Goal: Information Seeking & Learning: Learn about a topic

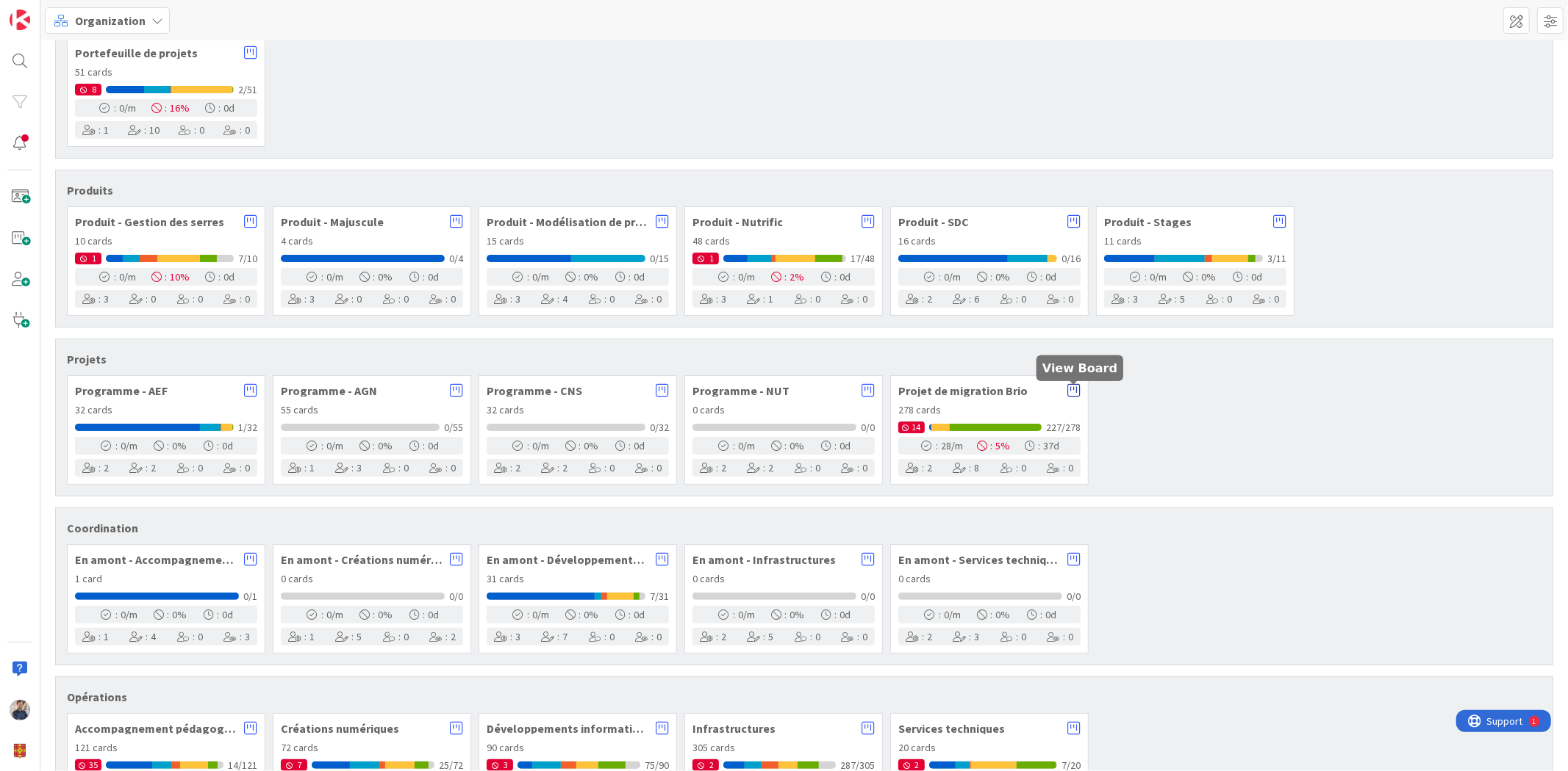
scroll to position [81, 0]
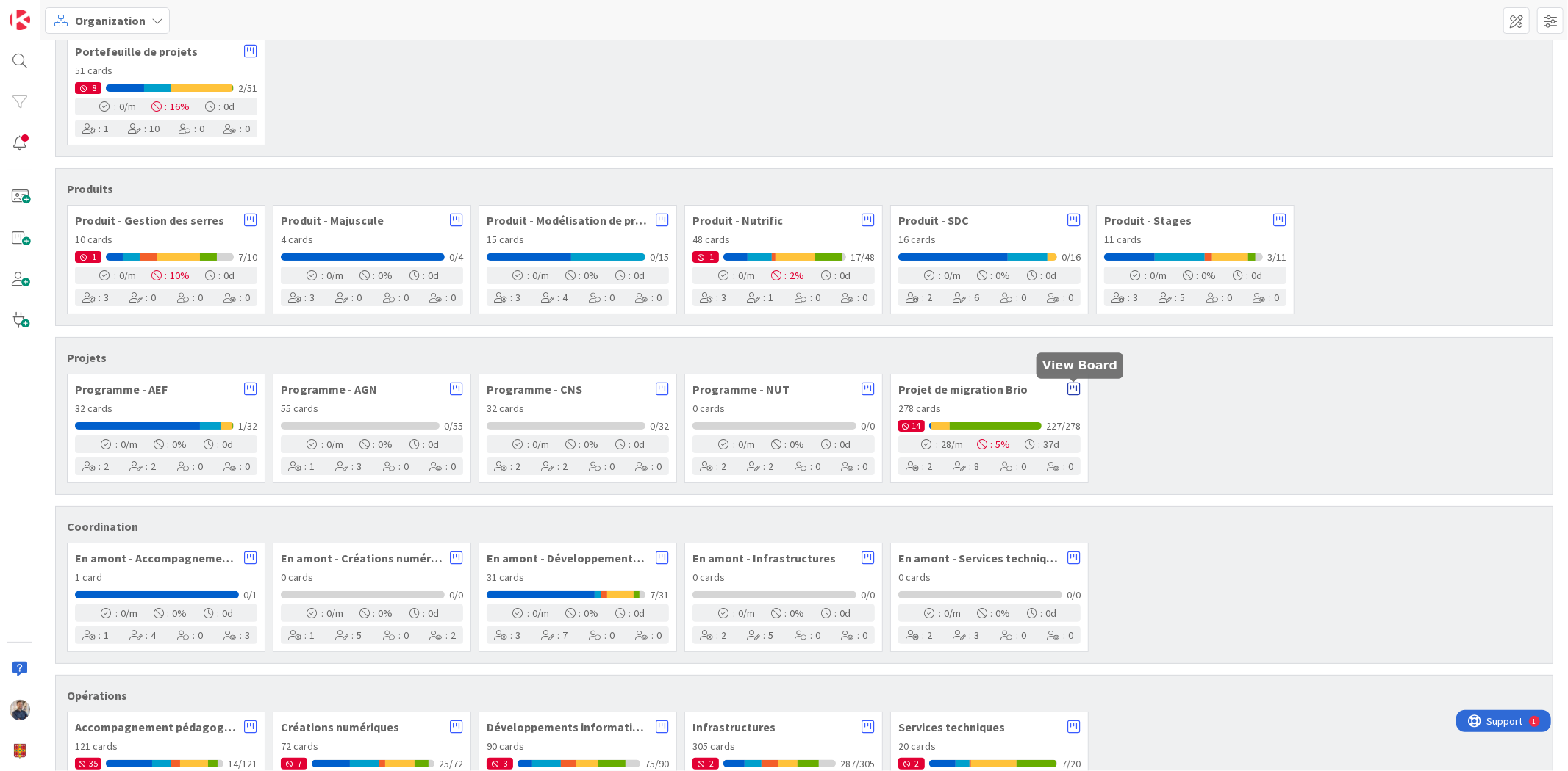
click at [1077, 386] on icon at bounding box center [1074, 389] width 14 height 15
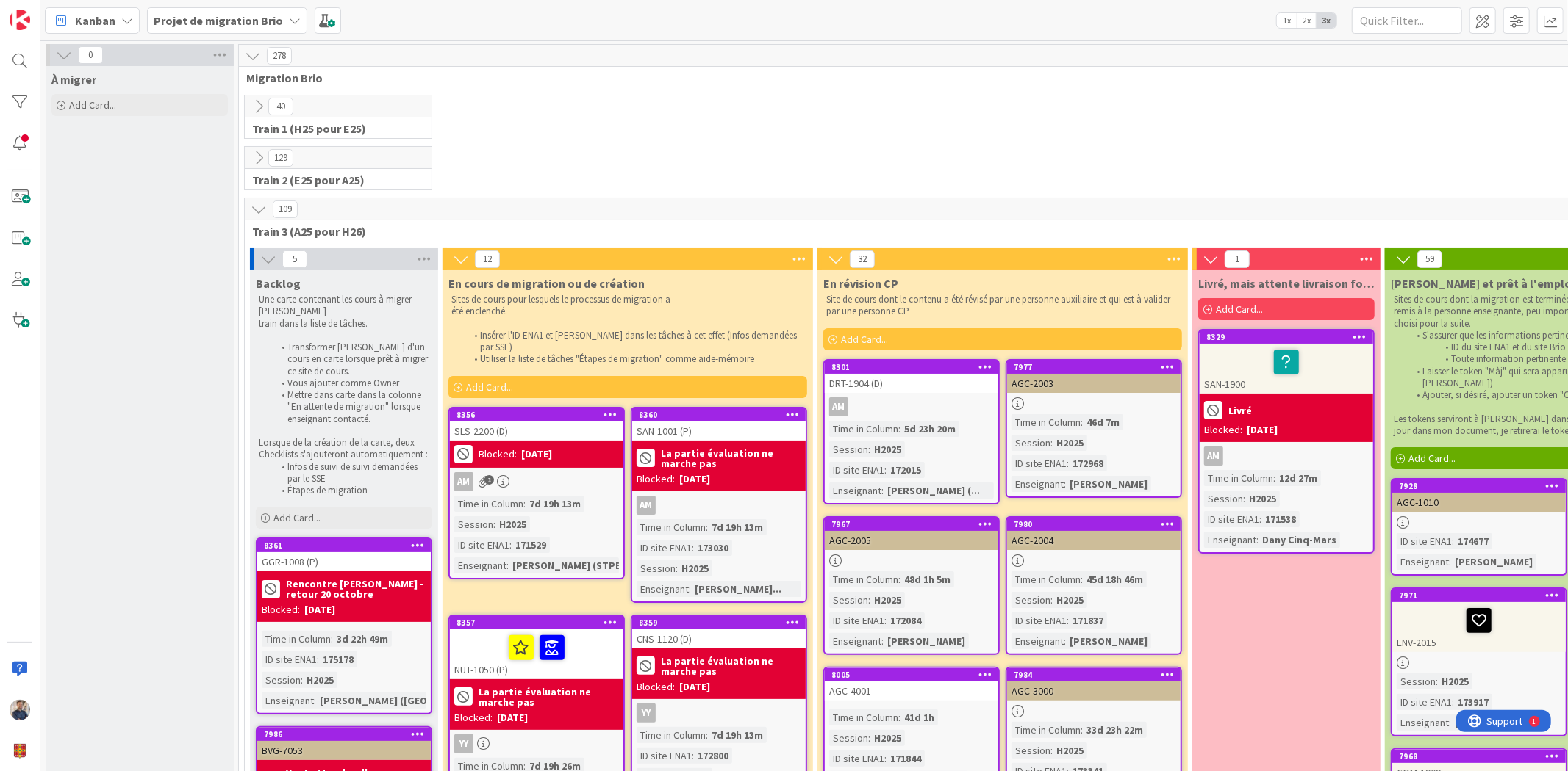
click at [1285, 19] on span "1x" at bounding box center [1286, 20] width 20 height 15
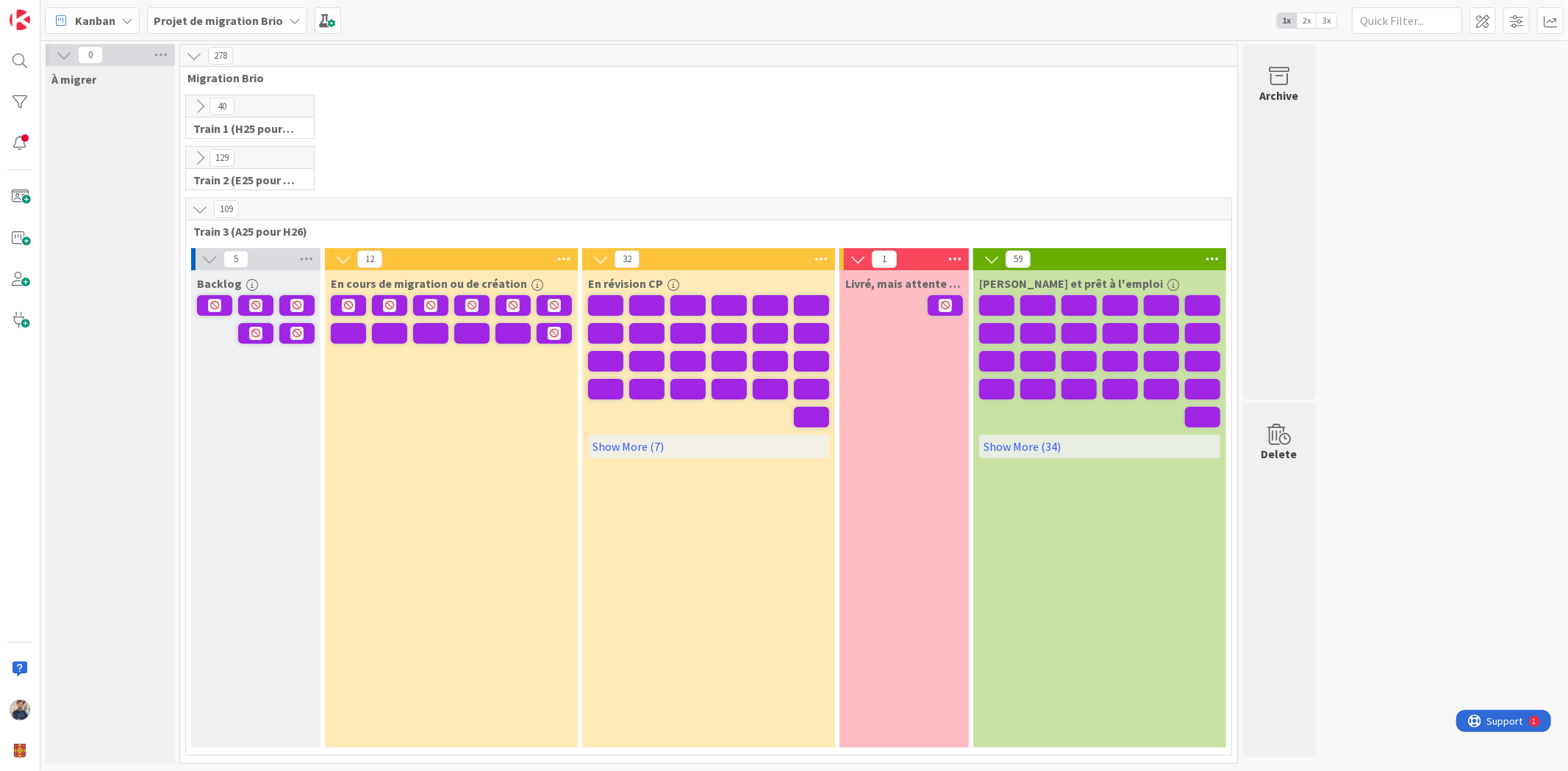
click at [201, 157] on icon at bounding box center [200, 158] width 17 height 17
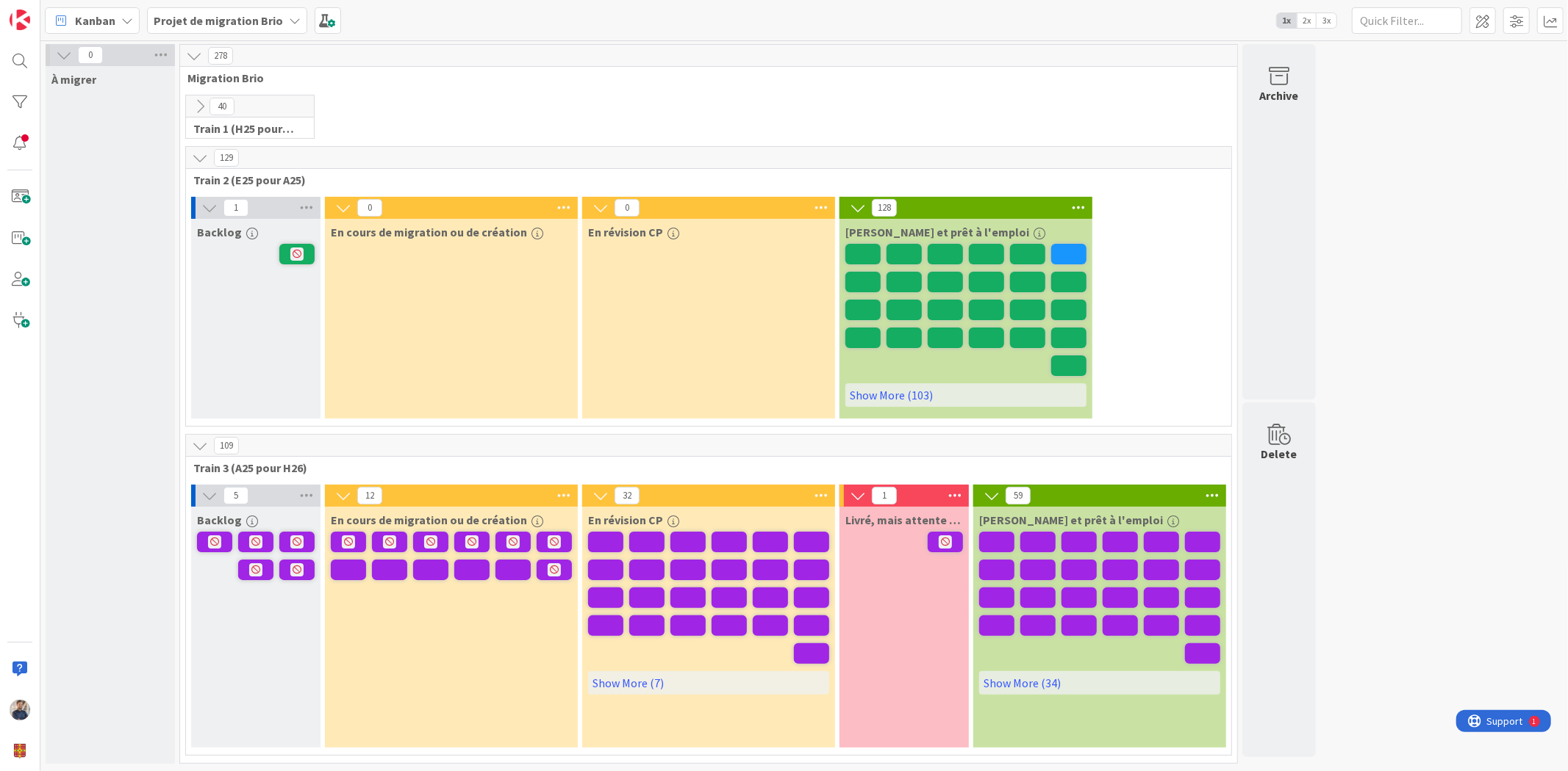
click at [196, 99] on icon at bounding box center [200, 106] width 17 height 17
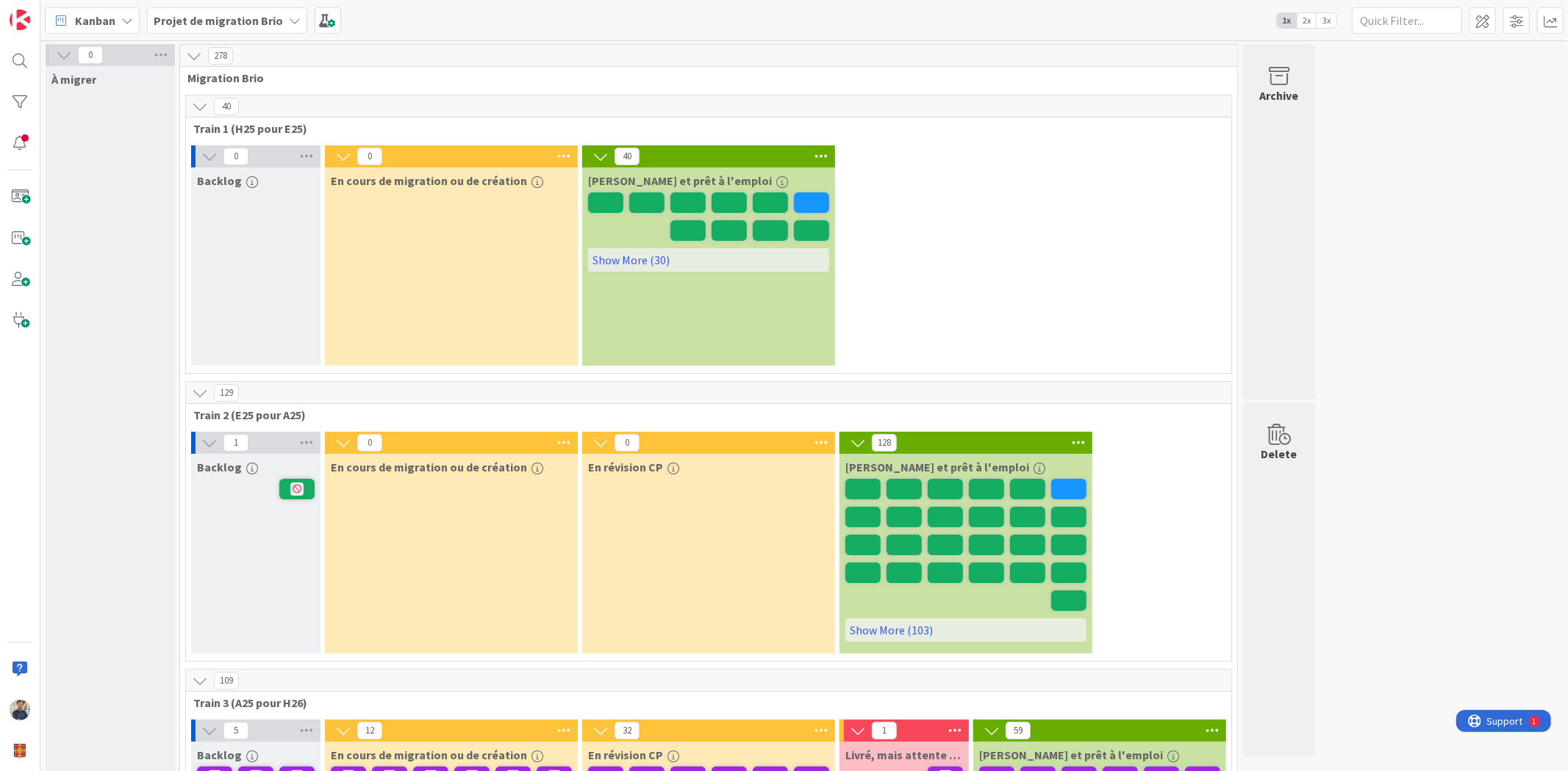
click at [116, 19] on div "Kanban" at bounding box center [92, 20] width 95 height 26
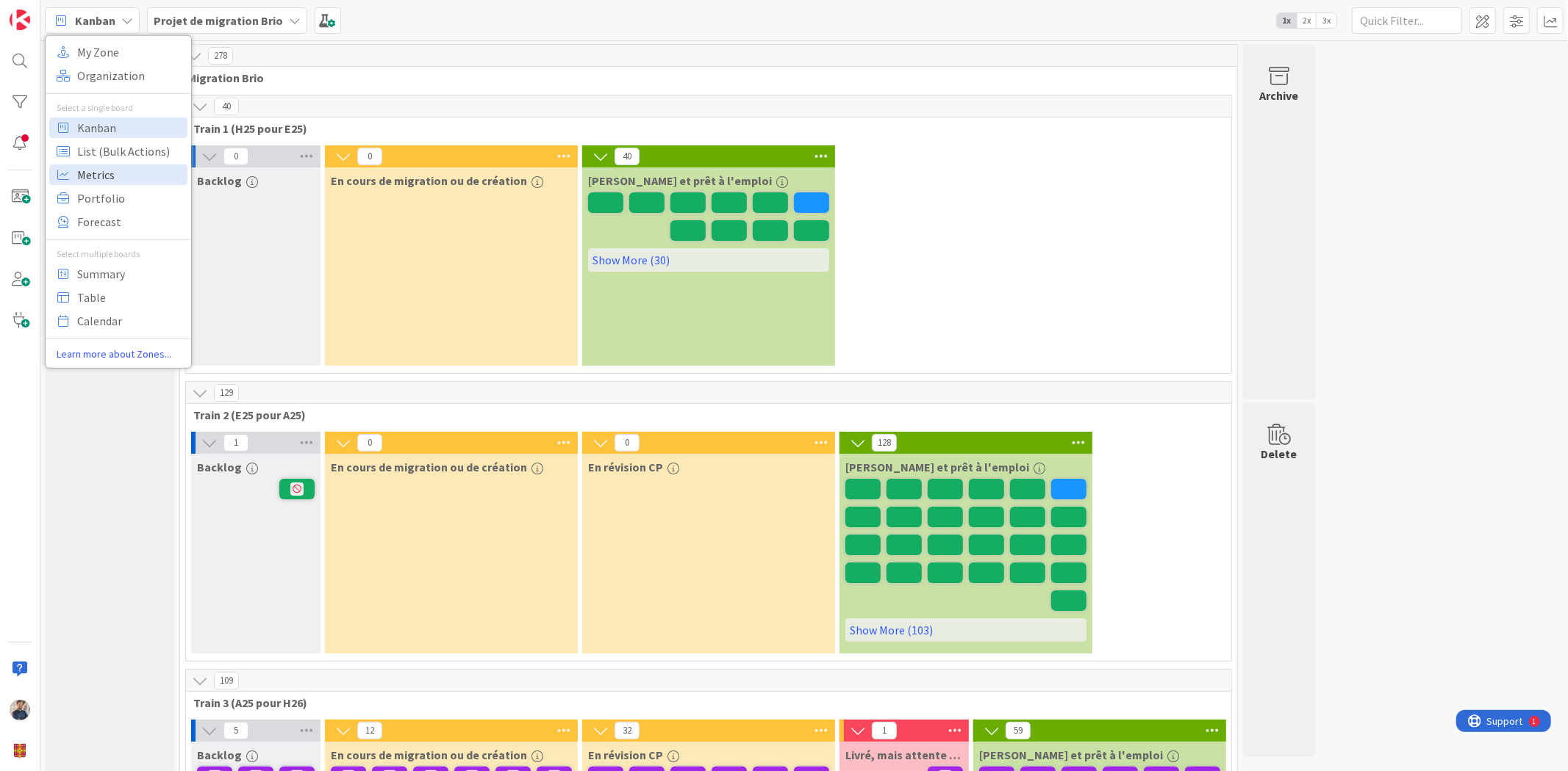
click at [120, 173] on span "Metrics" at bounding box center [130, 173] width 106 height 22
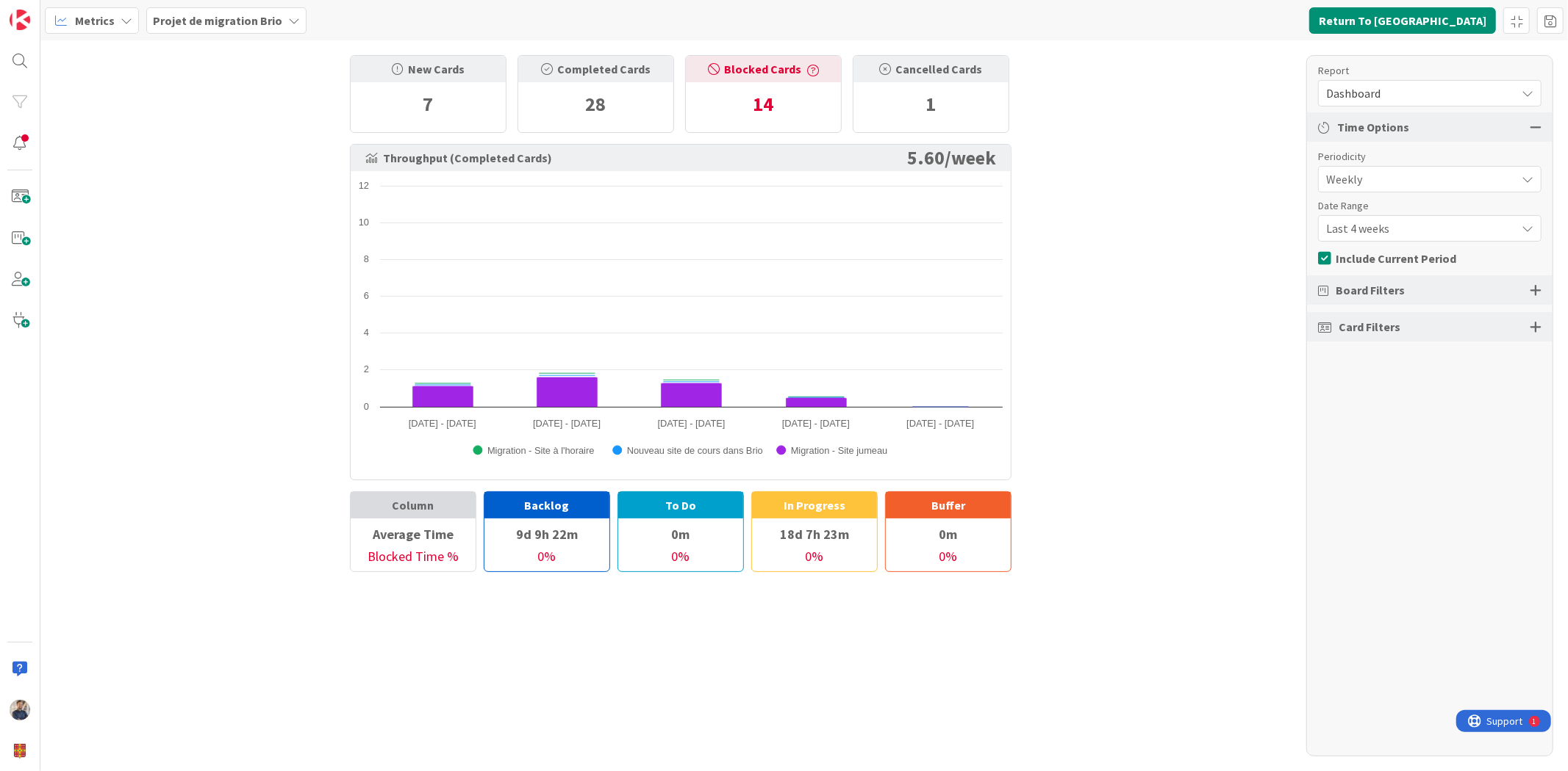
click at [1392, 98] on span "Dashboard" at bounding box center [1417, 93] width 182 height 20
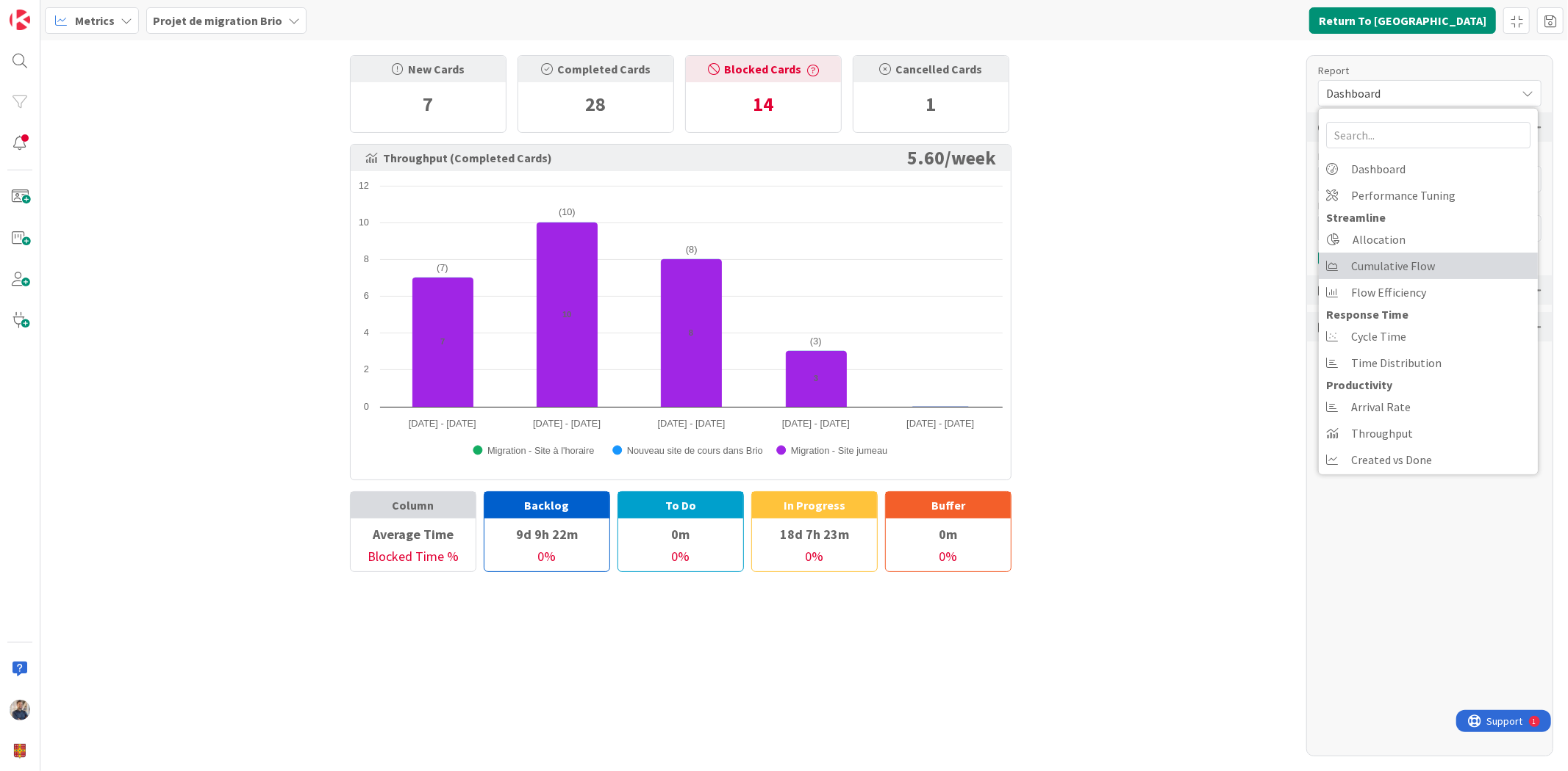
click at [1385, 270] on span "Cumulative Flow" at bounding box center [1392, 266] width 84 height 22
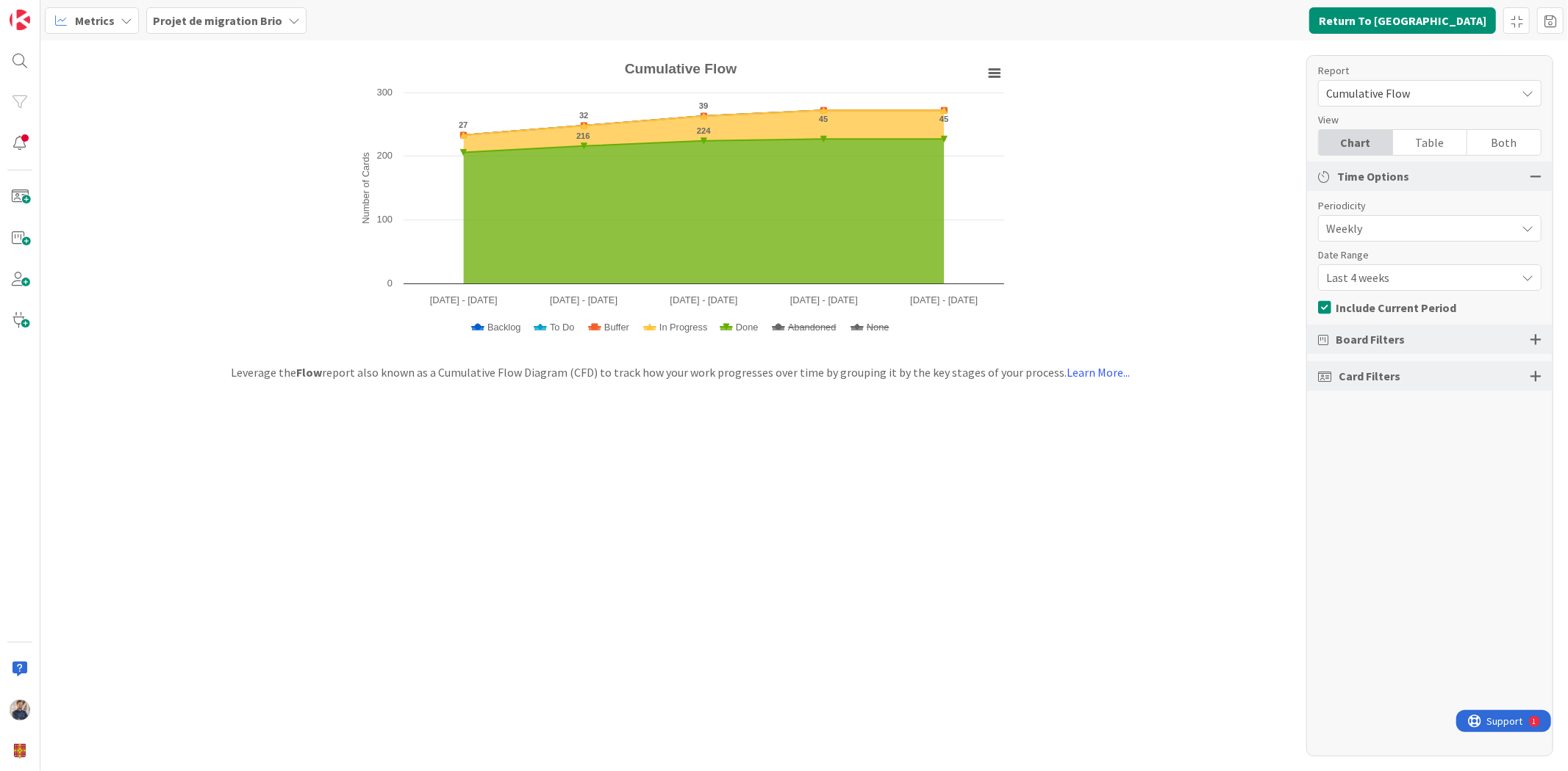
click at [1409, 272] on span "Last 4 weeks" at bounding box center [1417, 277] width 182 height 20
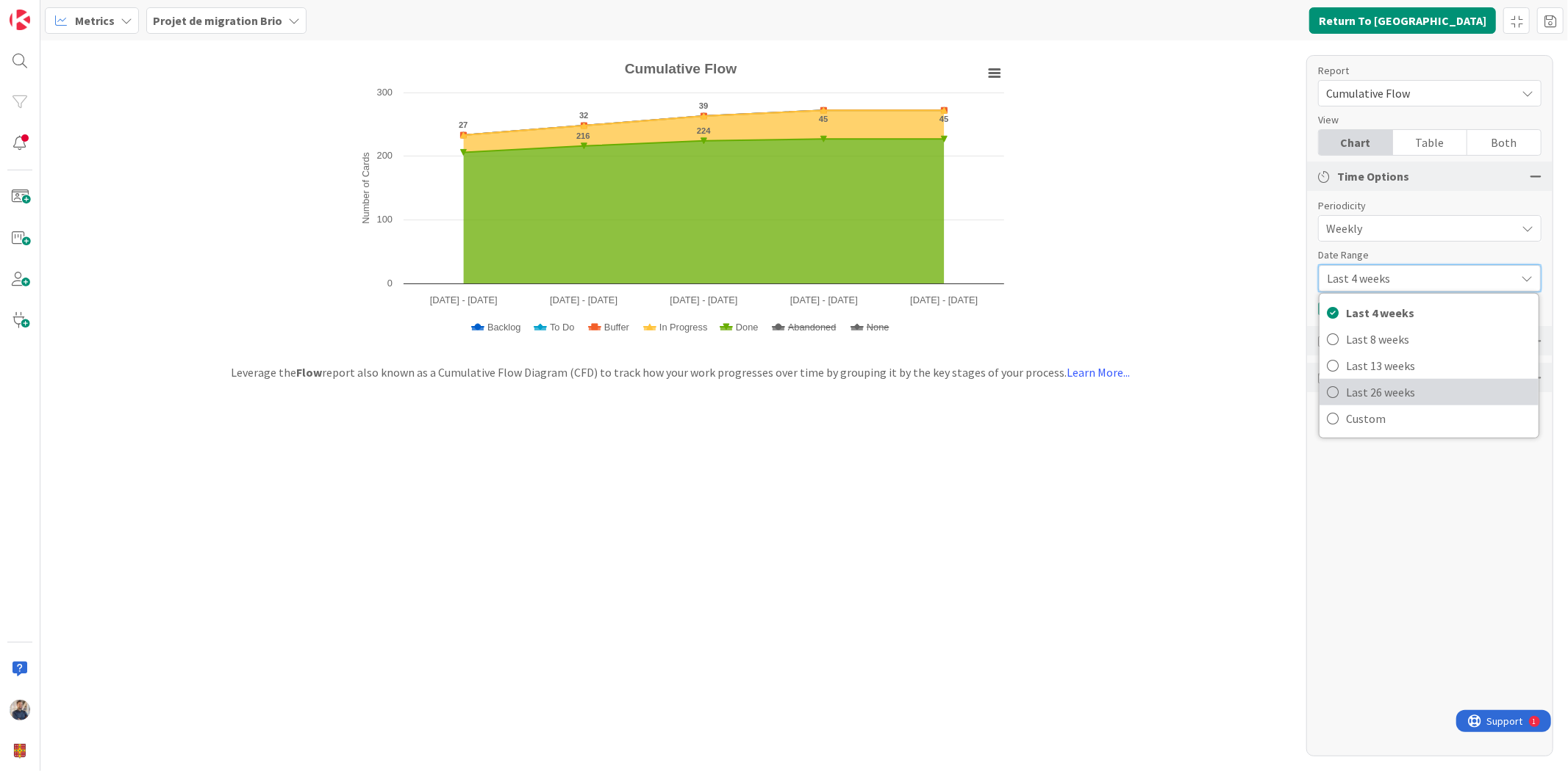
click at [1393, 392] on span "Last 26 weeks" at bounding box center [1438, 392] width 185 height 22
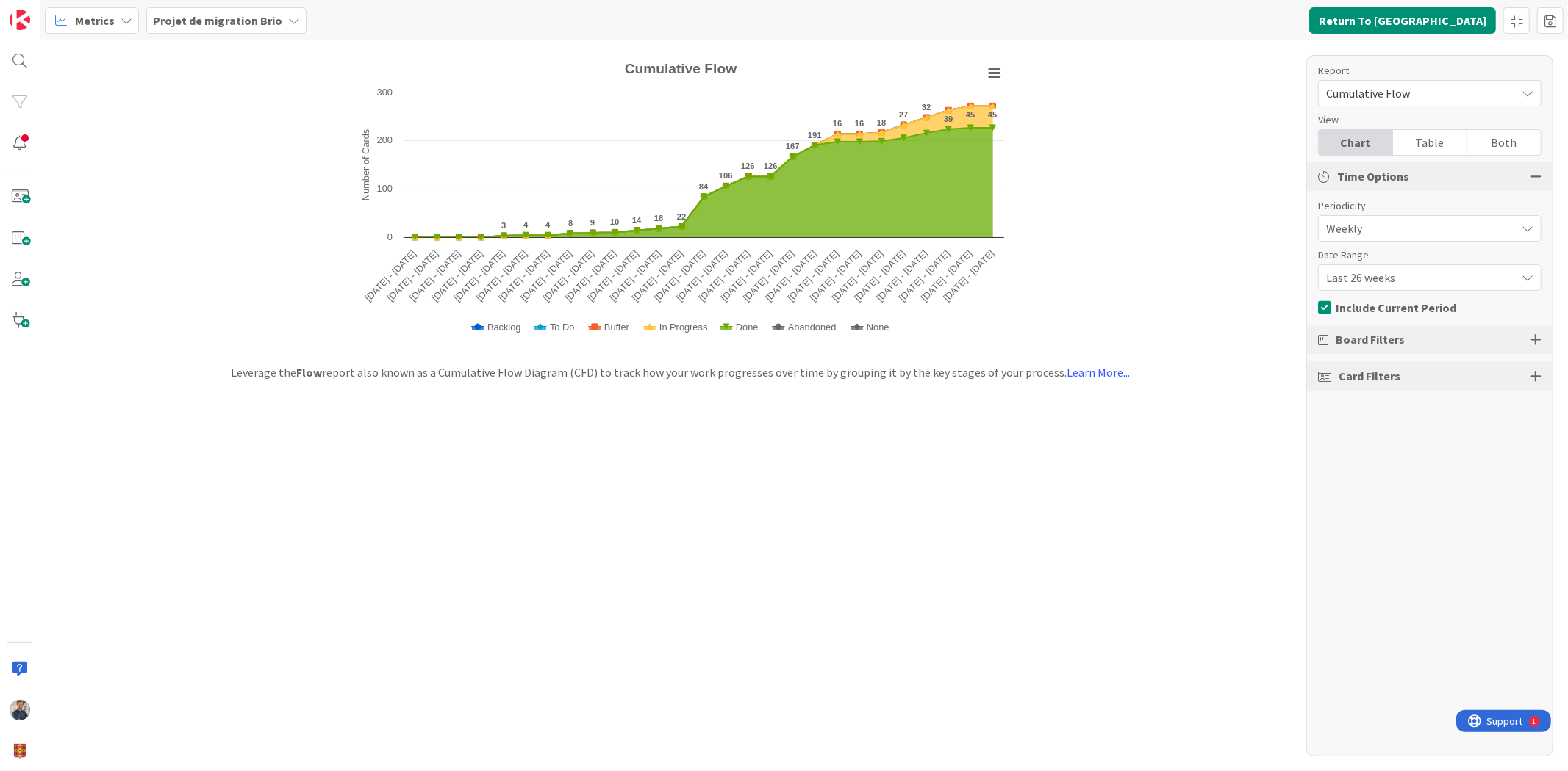
click at [825, 417] on div "Created with Highcharts 11.4.3 Number of Cards Chart context menu Cumulative Fl…" at bounding box center [804, 405] width 1527 height 731
click at [1250, 369] on div "Created with Highcharts 11.4.3 Number of Cards Chart context menu Cumulative Fl…" at bounding box center [804, 405] width 1527 height 731
click at [1121, 141] on div "Created with Highcharts 11.4.3 Number of Cards Chart context menu Cumulative Fl…" at bounding box center [804, 405] width 1527 height 731
click at [94, 22] on span "Metrics" at bounding box center [95, 20] width 40 height 18
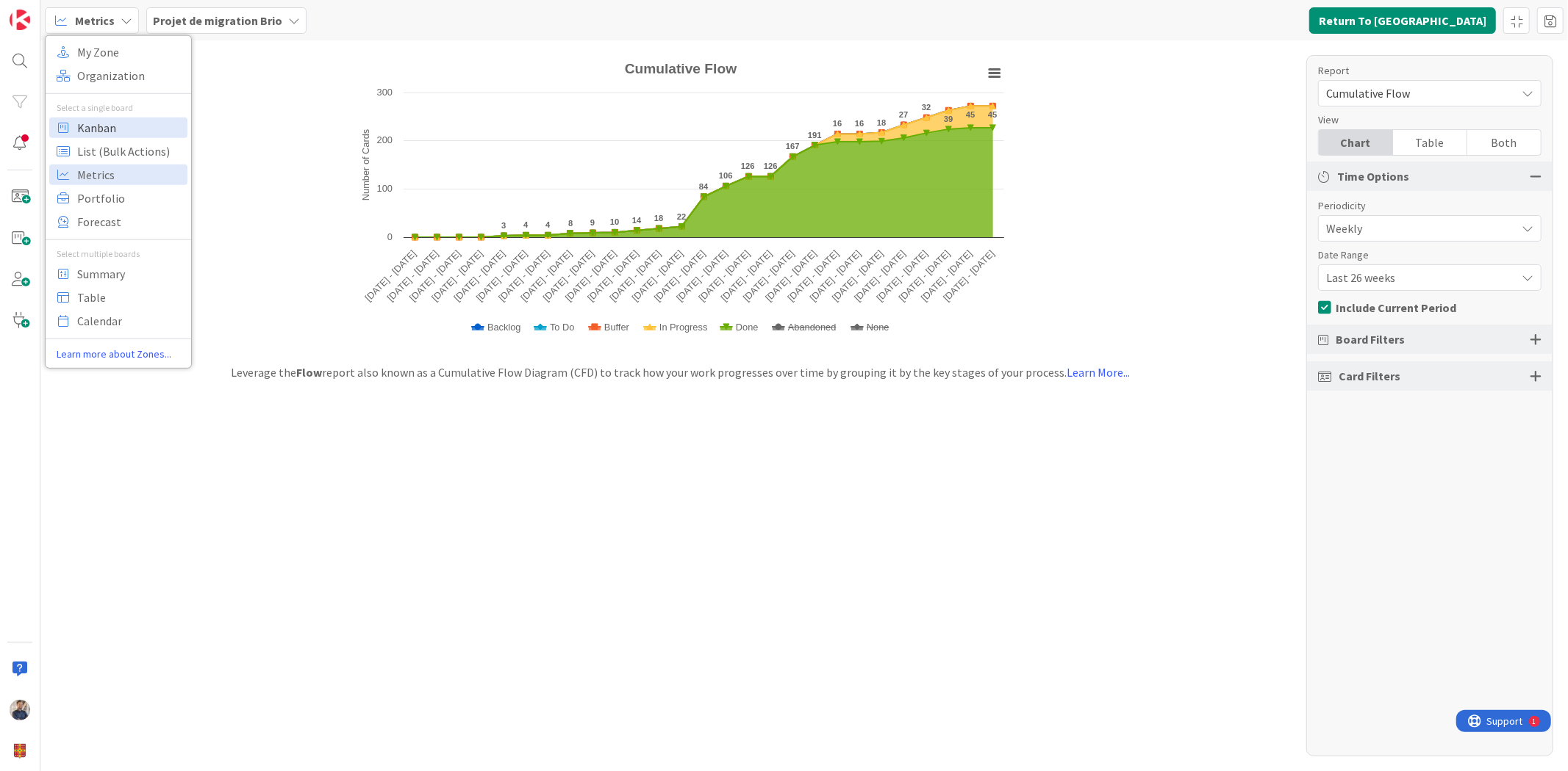
click at [108, 126] on span "Kanban" at bounding box center [130, 127] width 106 height 22
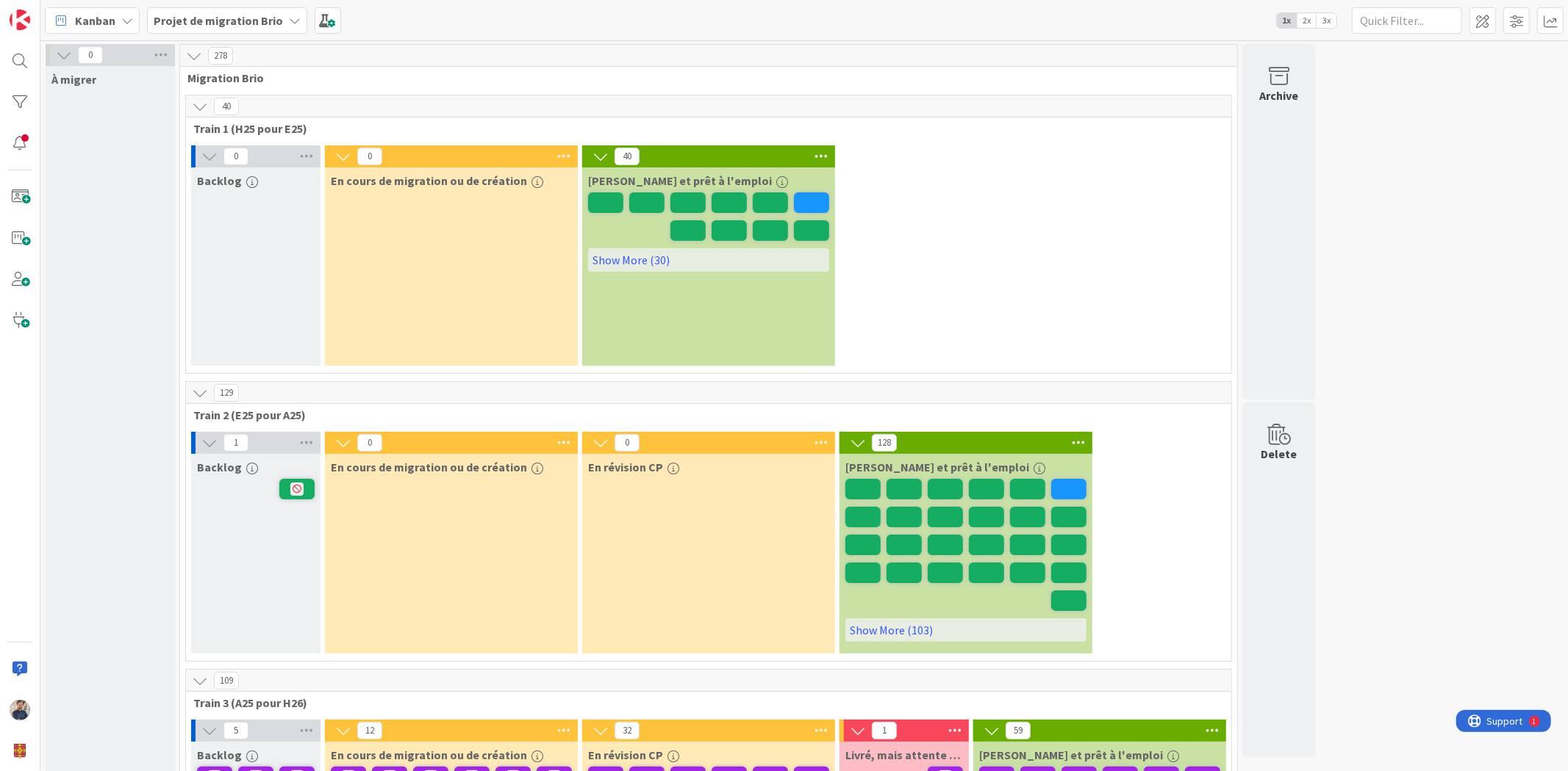
click at [1328, 25] on span "3x" at bounding box center [1326, 20] width 20 height 15
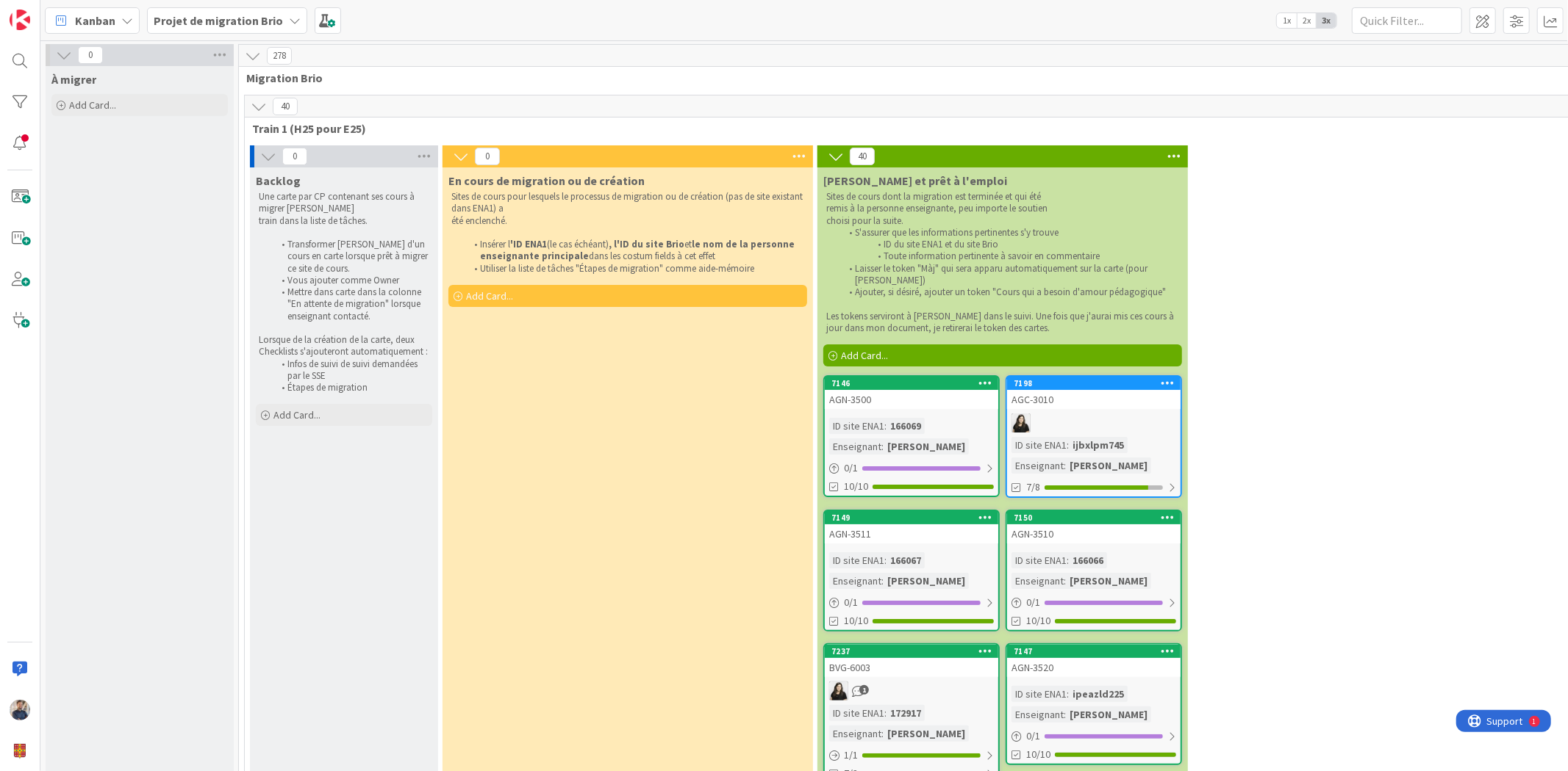
click at [259, 107] on icon at bounding box center [258, 106] width 17 height 17
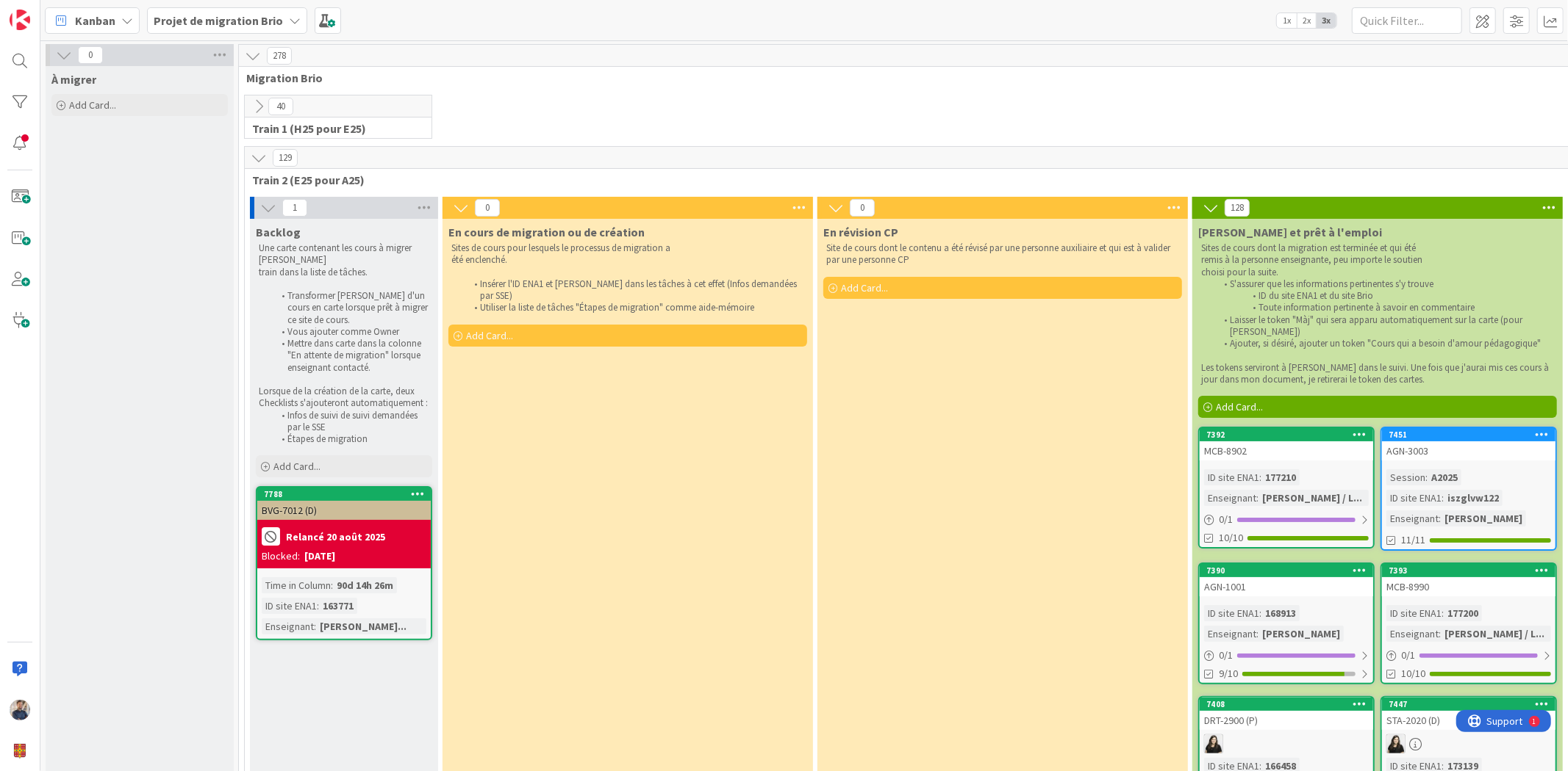
click at [255, 155] on icon at bounding box center [258, 158] width 17 height 17
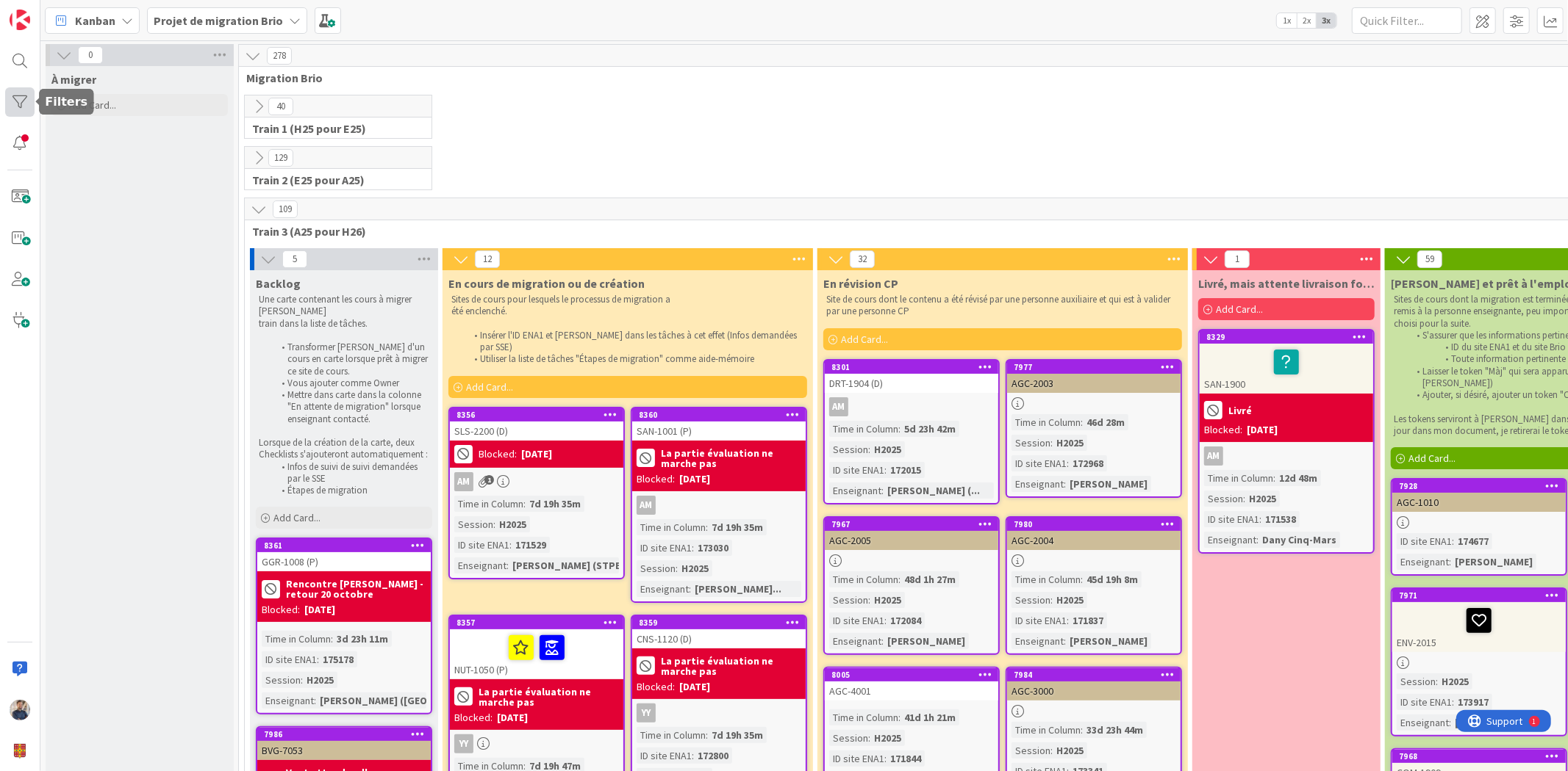
click at [10, 89] on div at bounding box center [20, 102] width 29 height 29
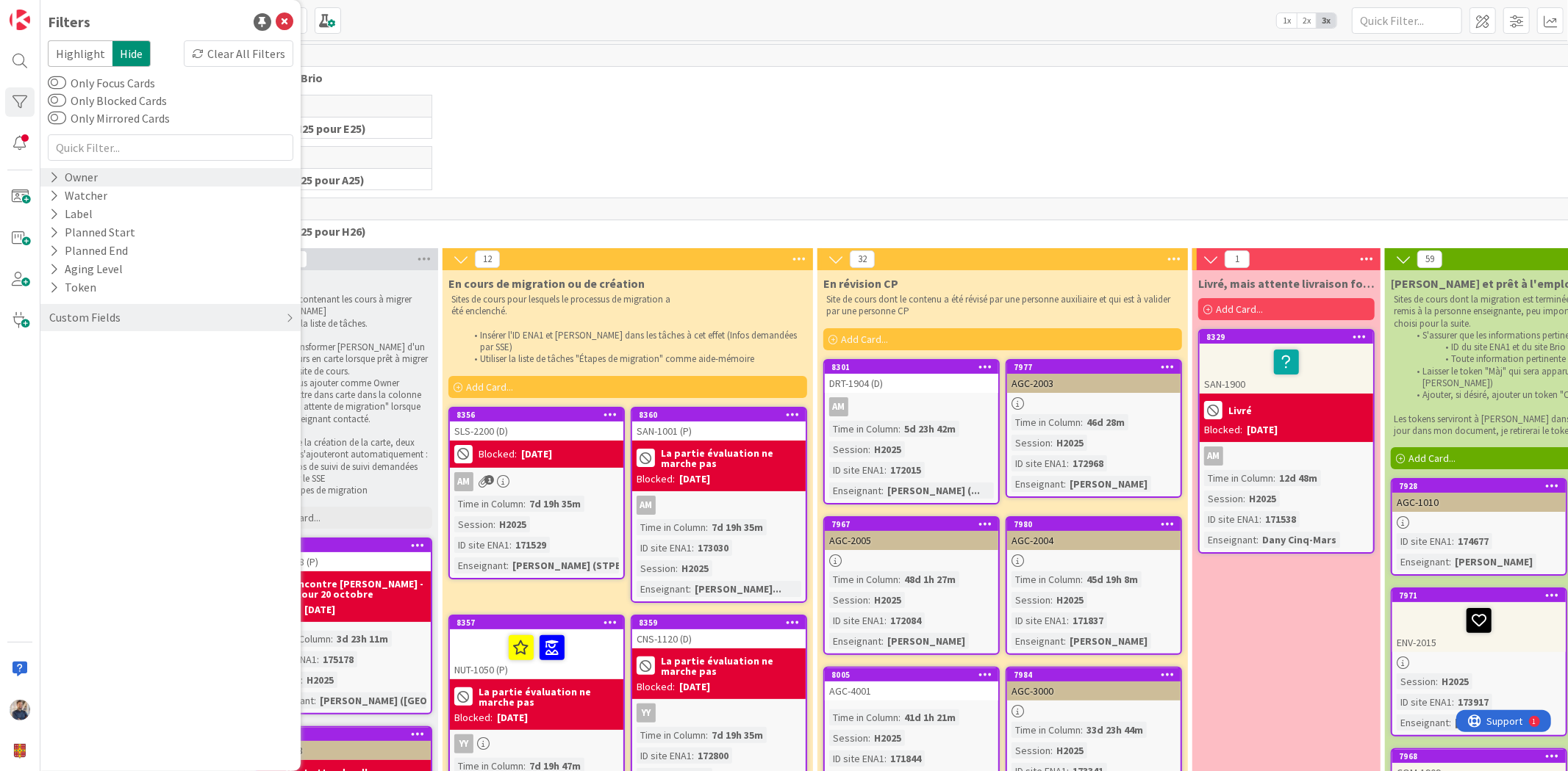
click at [58, 183] on icon at bounding box center [55, 177] width 10 height 13
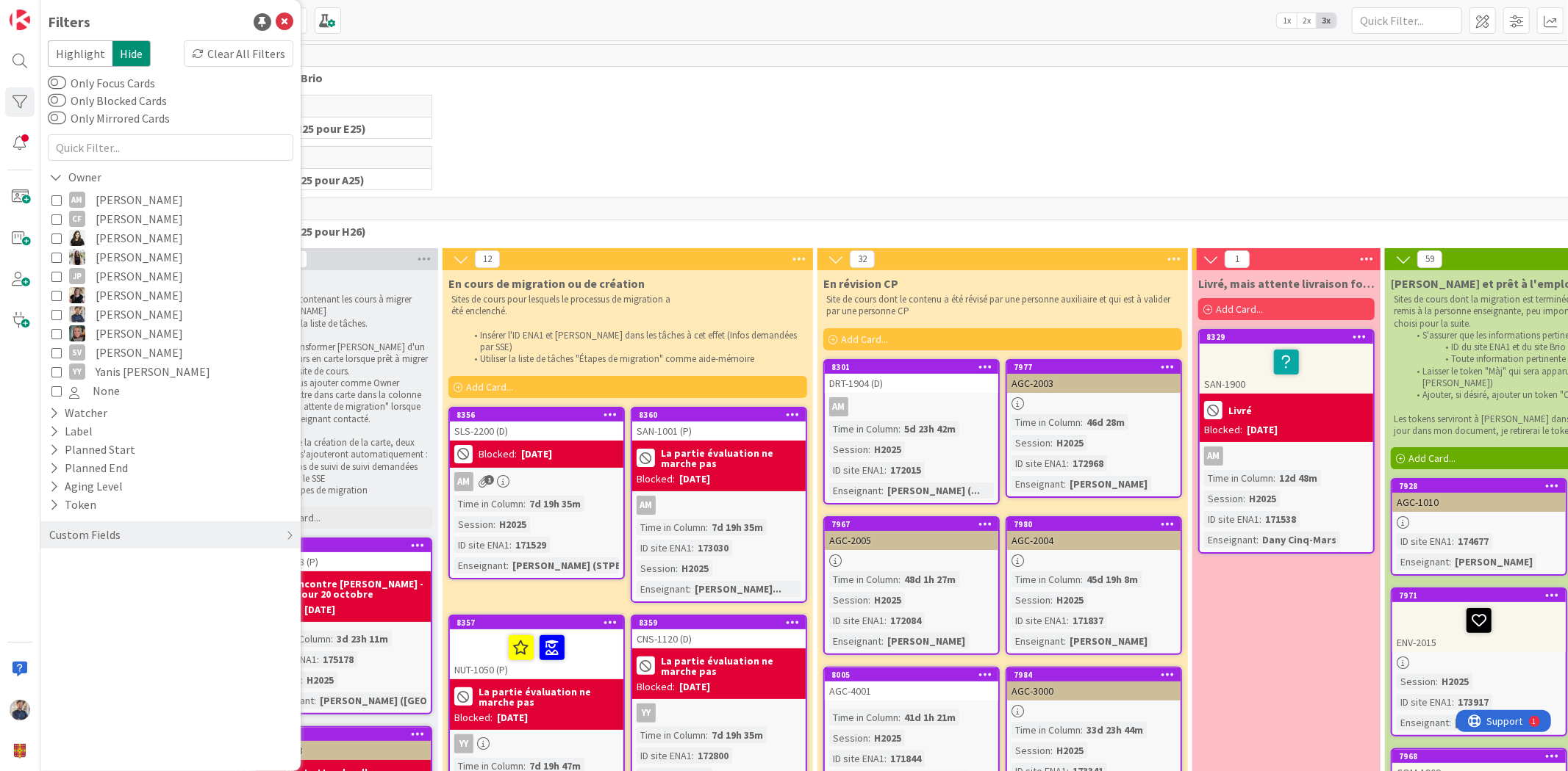
click at [58, 239] on icon at bounding box center [57, 238] width 11 height 11
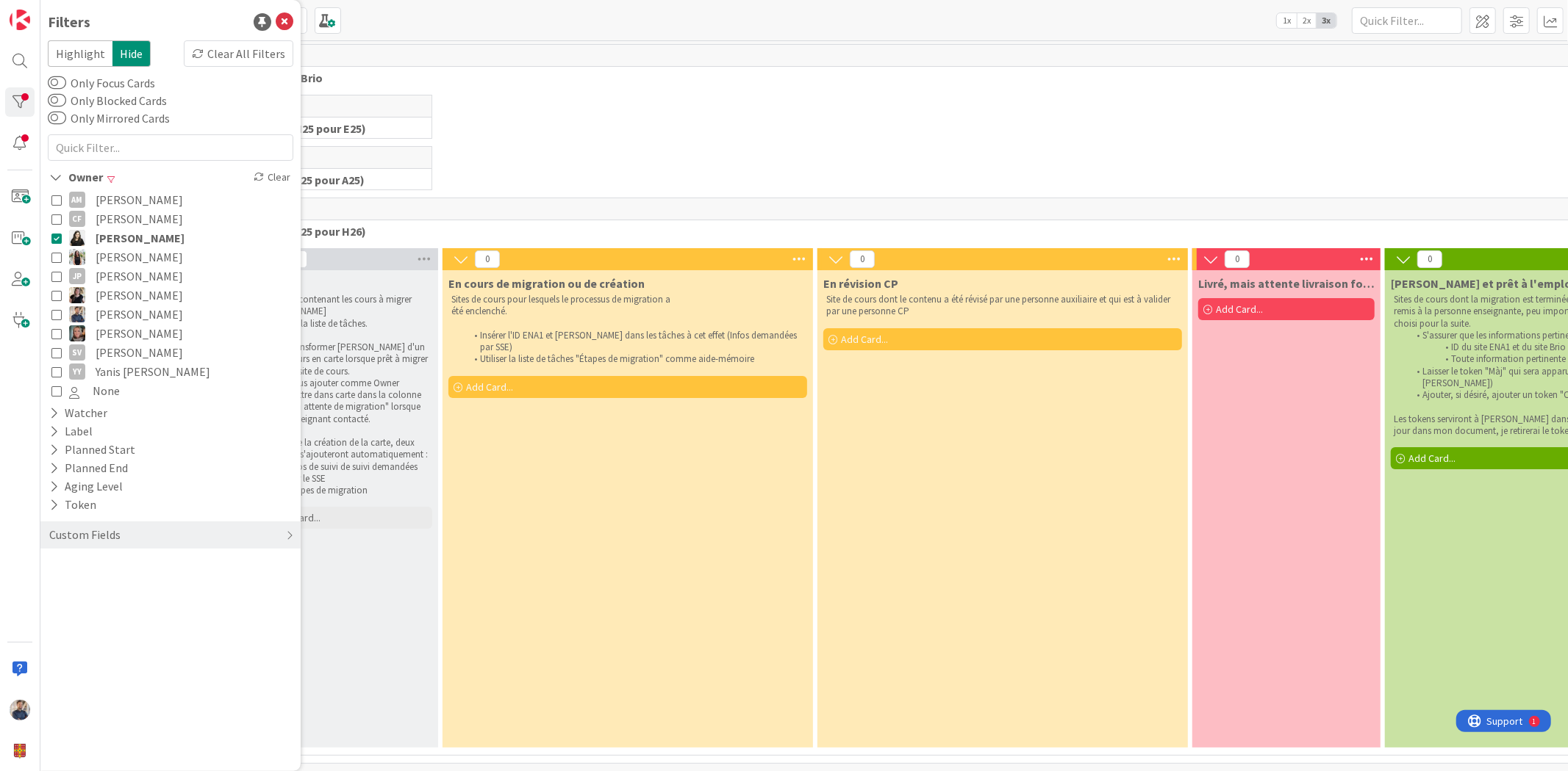
click at [790, 135] on div "7 Train 1 (H25 pour E25)" at bounding box center [1002, 120] width 1521 height 52
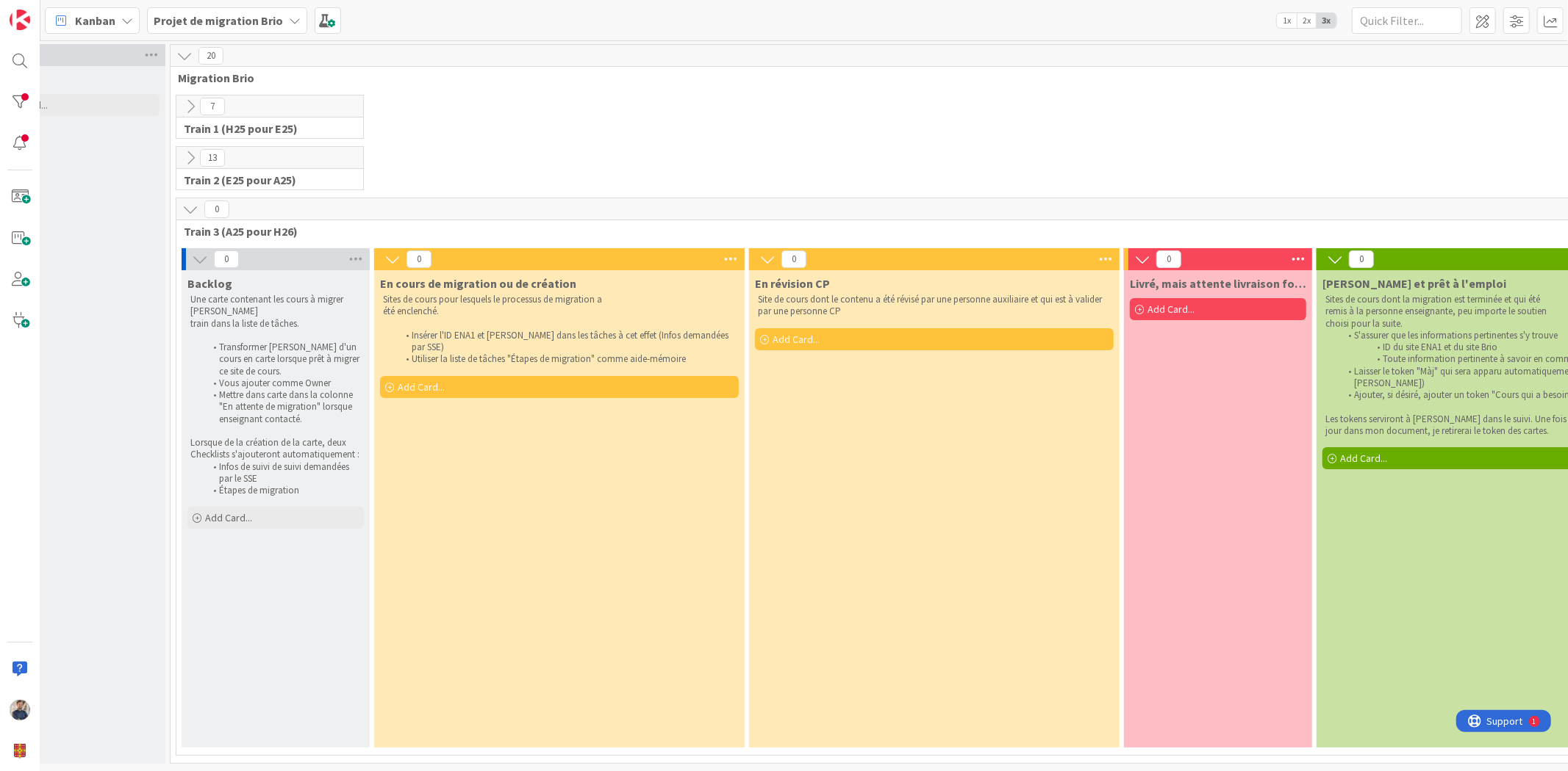
scroll to position [5, 0]
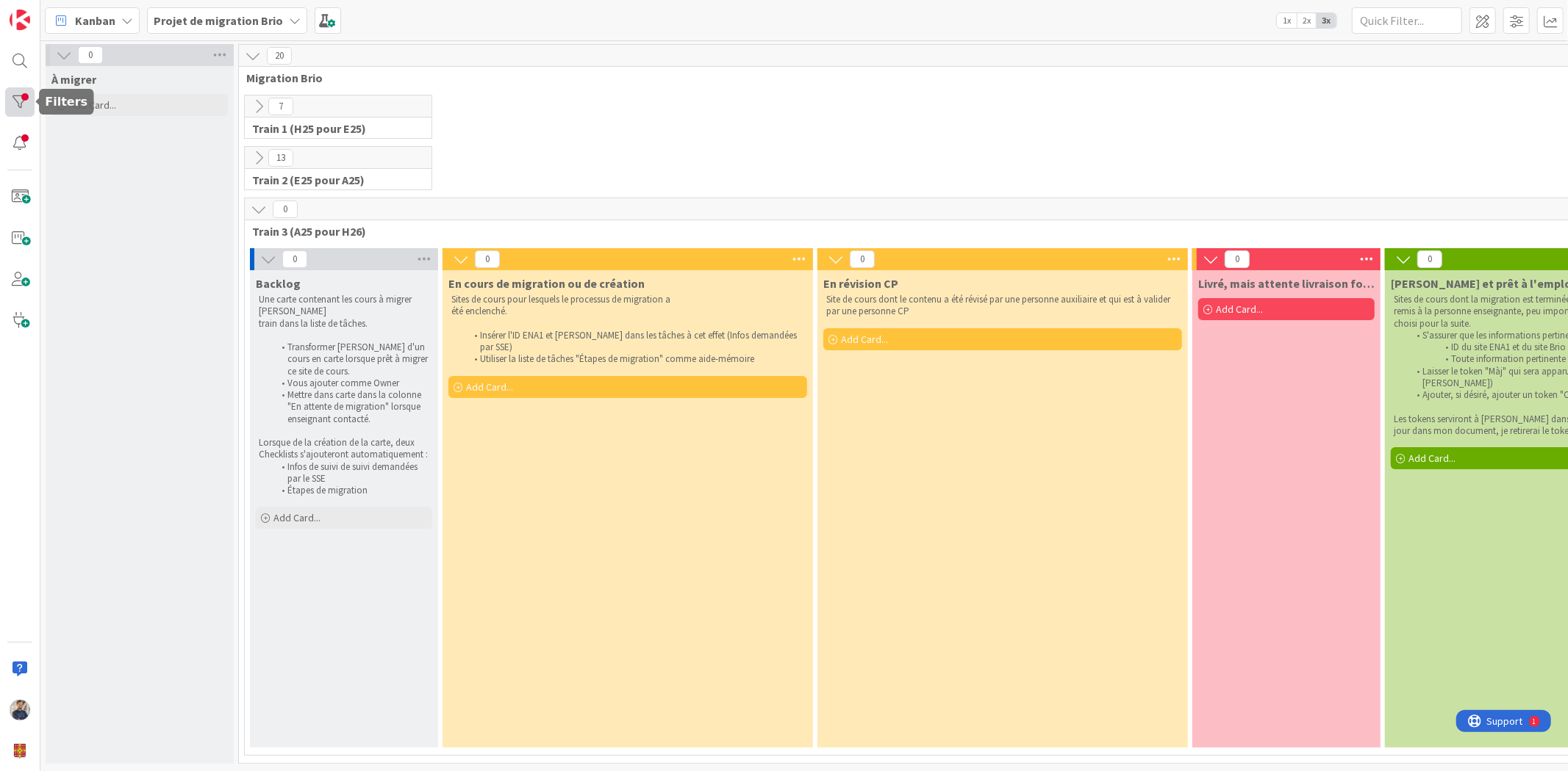
click at [22, 96] on div at bounding box center [20, 102] width 29 height 29
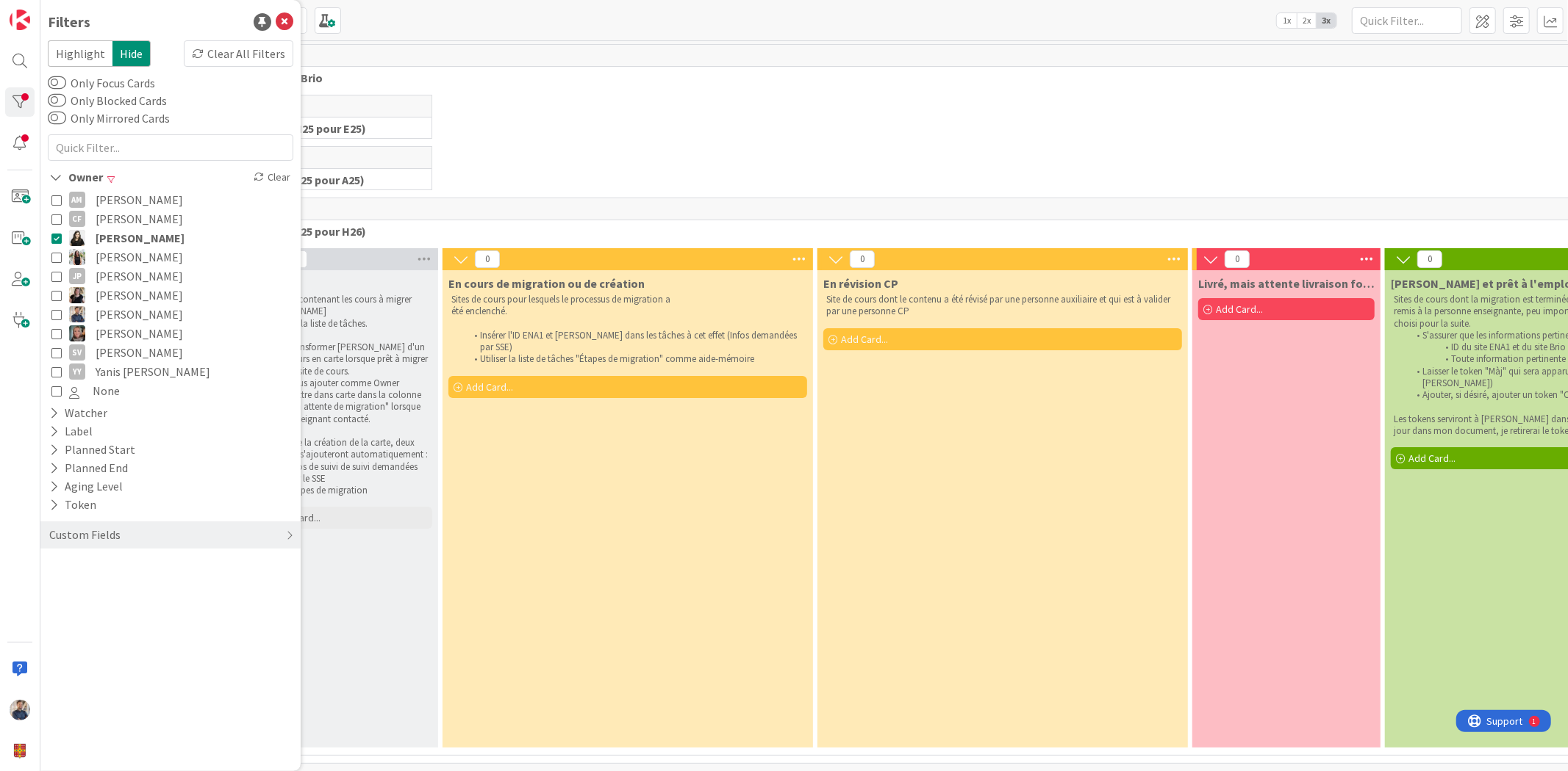
click at [54, 236] on icon at bounding box center [57, 238] width 11 height 11
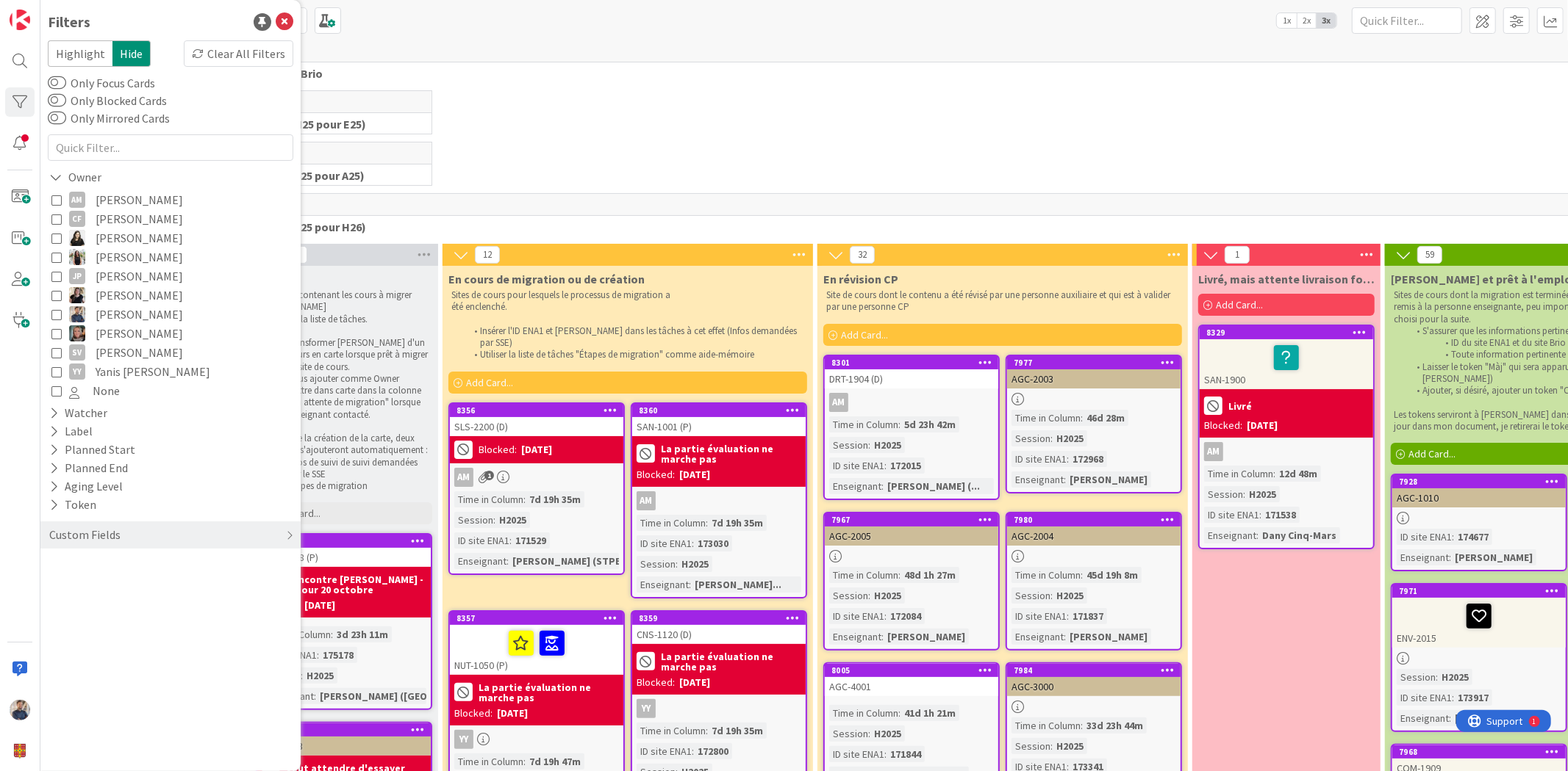
click at [55, 201] on icon at bounding box center [57, 200] width 11 height 11
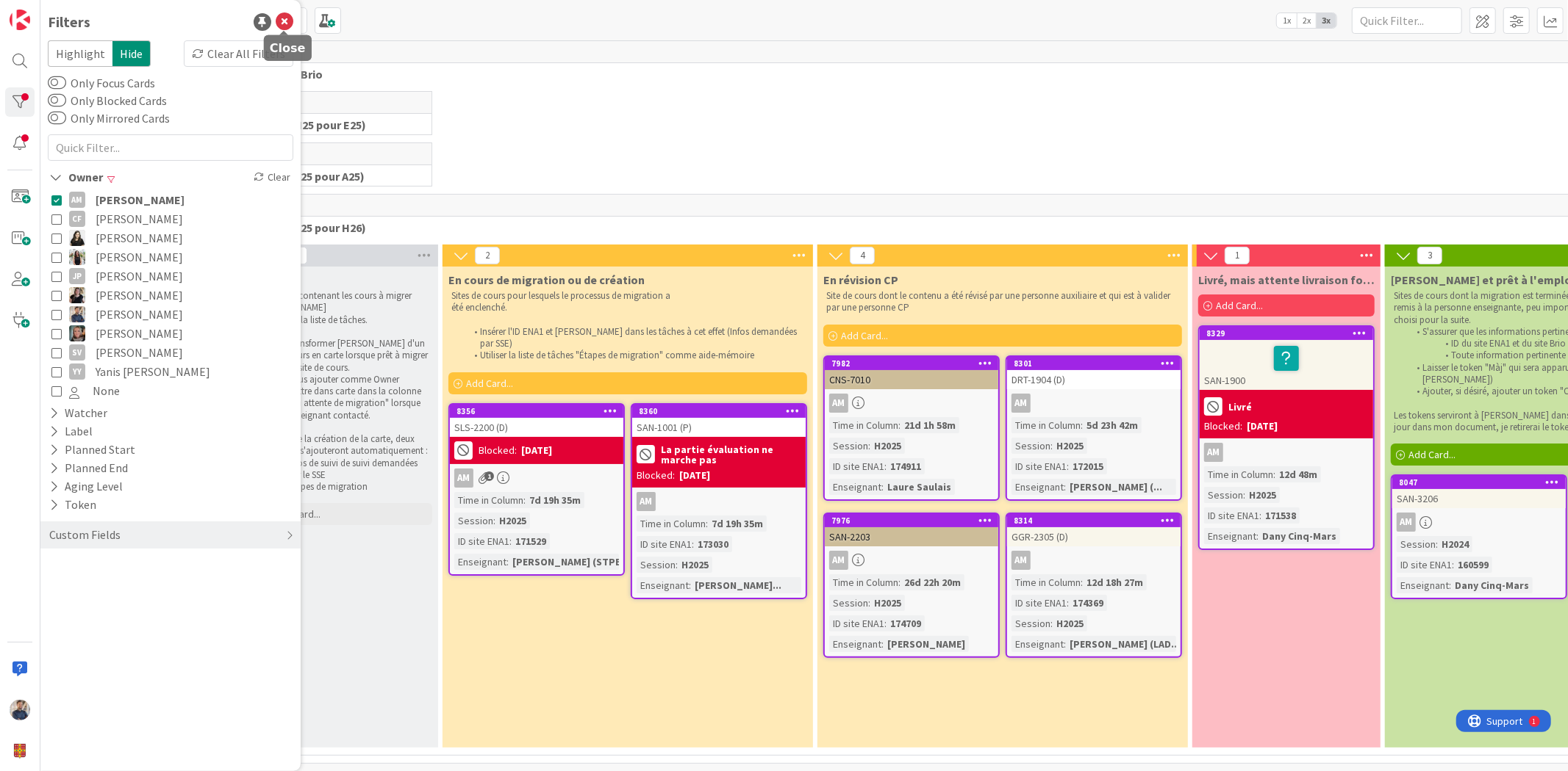
click at [277, 17] on icon at bounding box center [285, 22] width 18 height 18
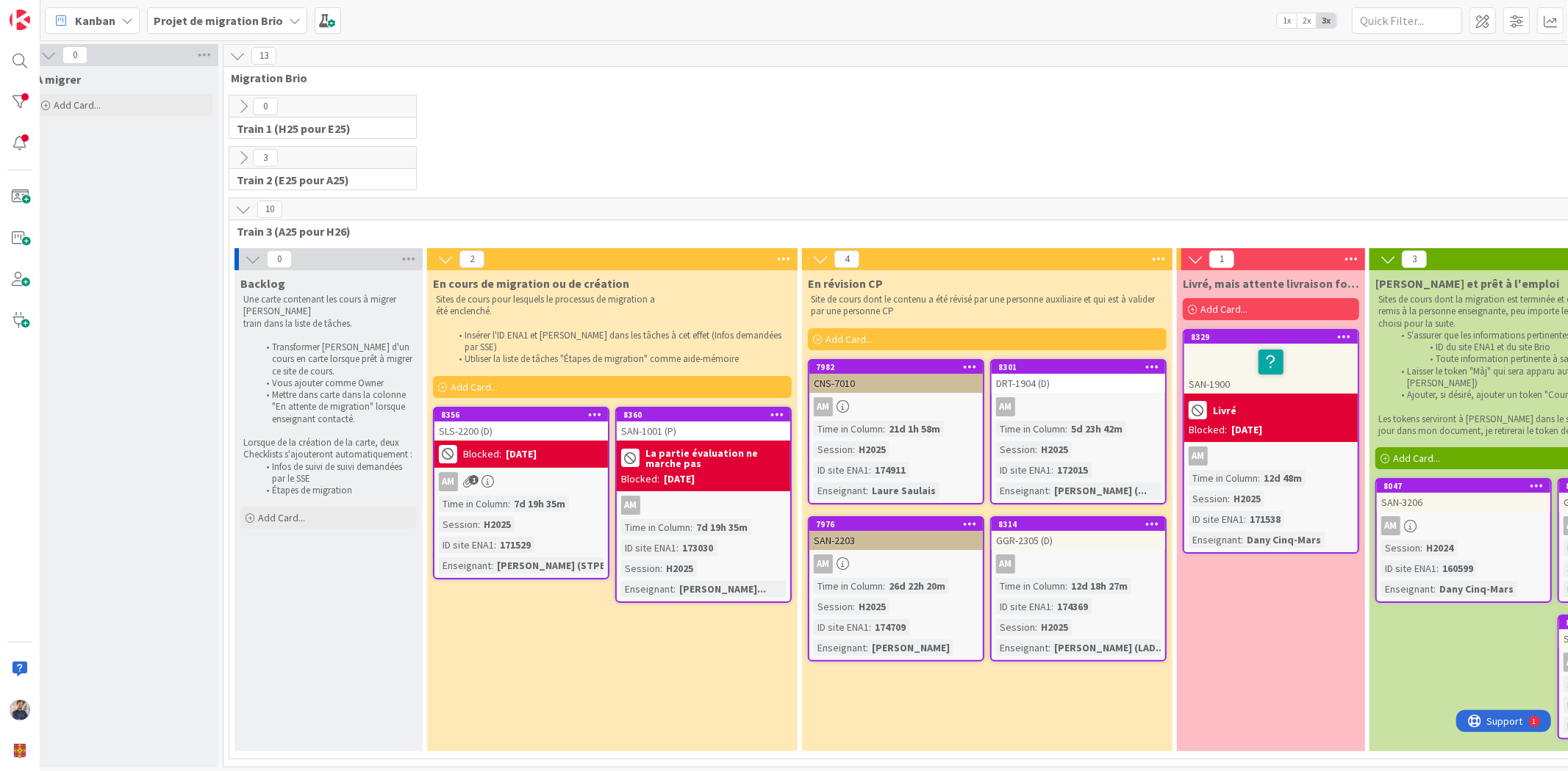
scroll to position [0, 0]
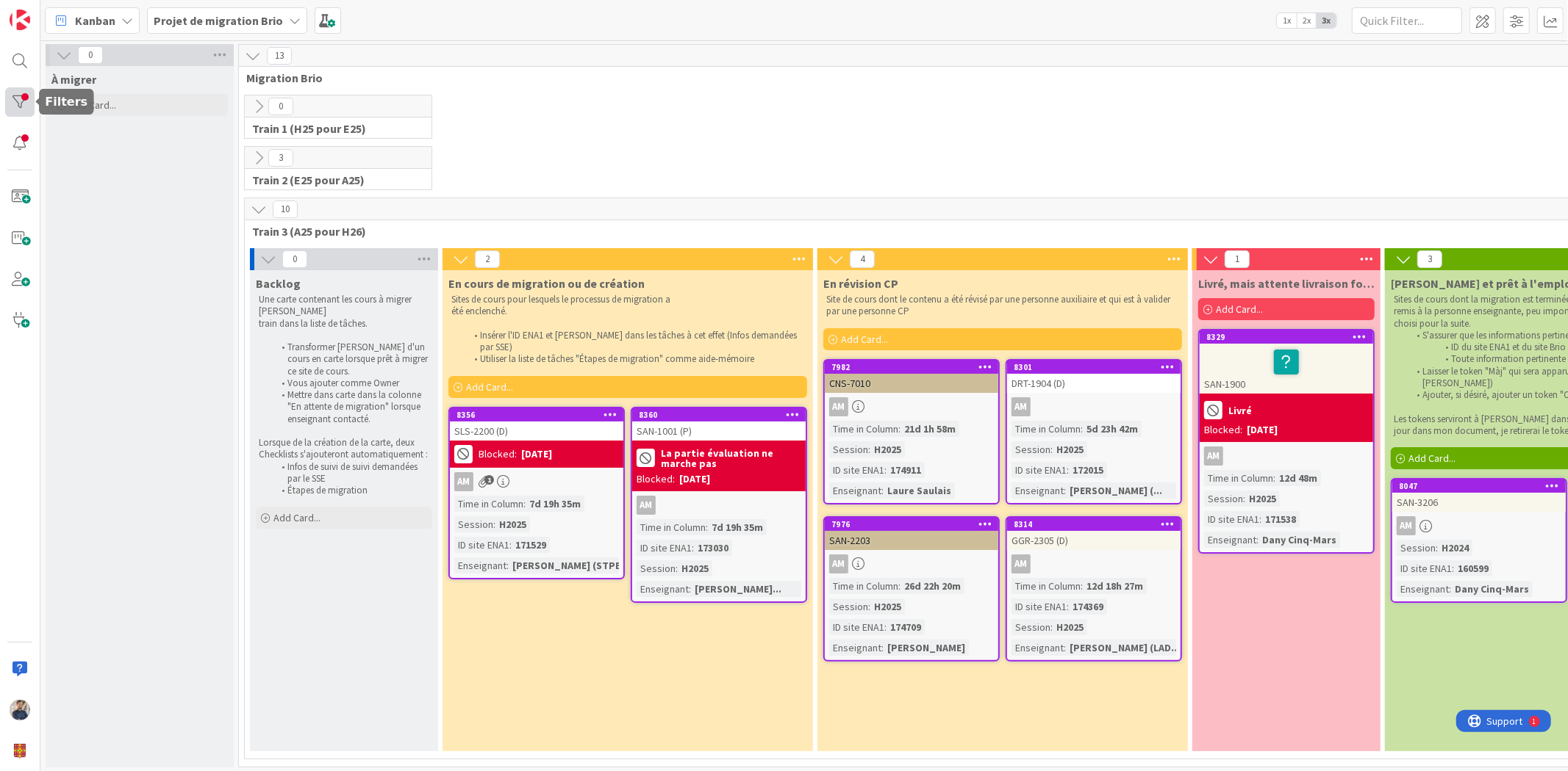
click at [23, 104] on div at bounding box center [20, 102] width 29 height 29
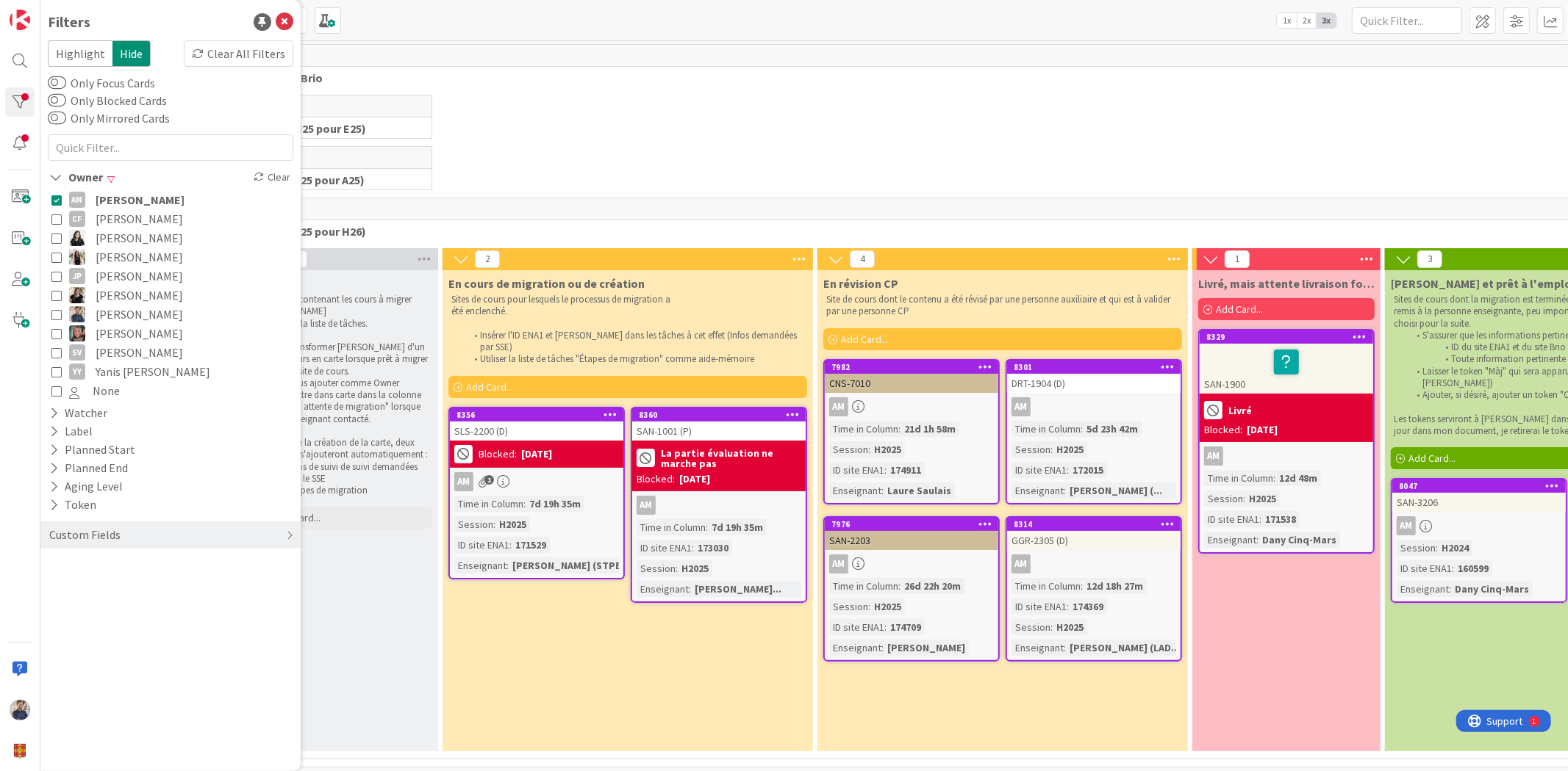
click at [55, 195] on icon at bounding box center [57, 200] width 11 height 11
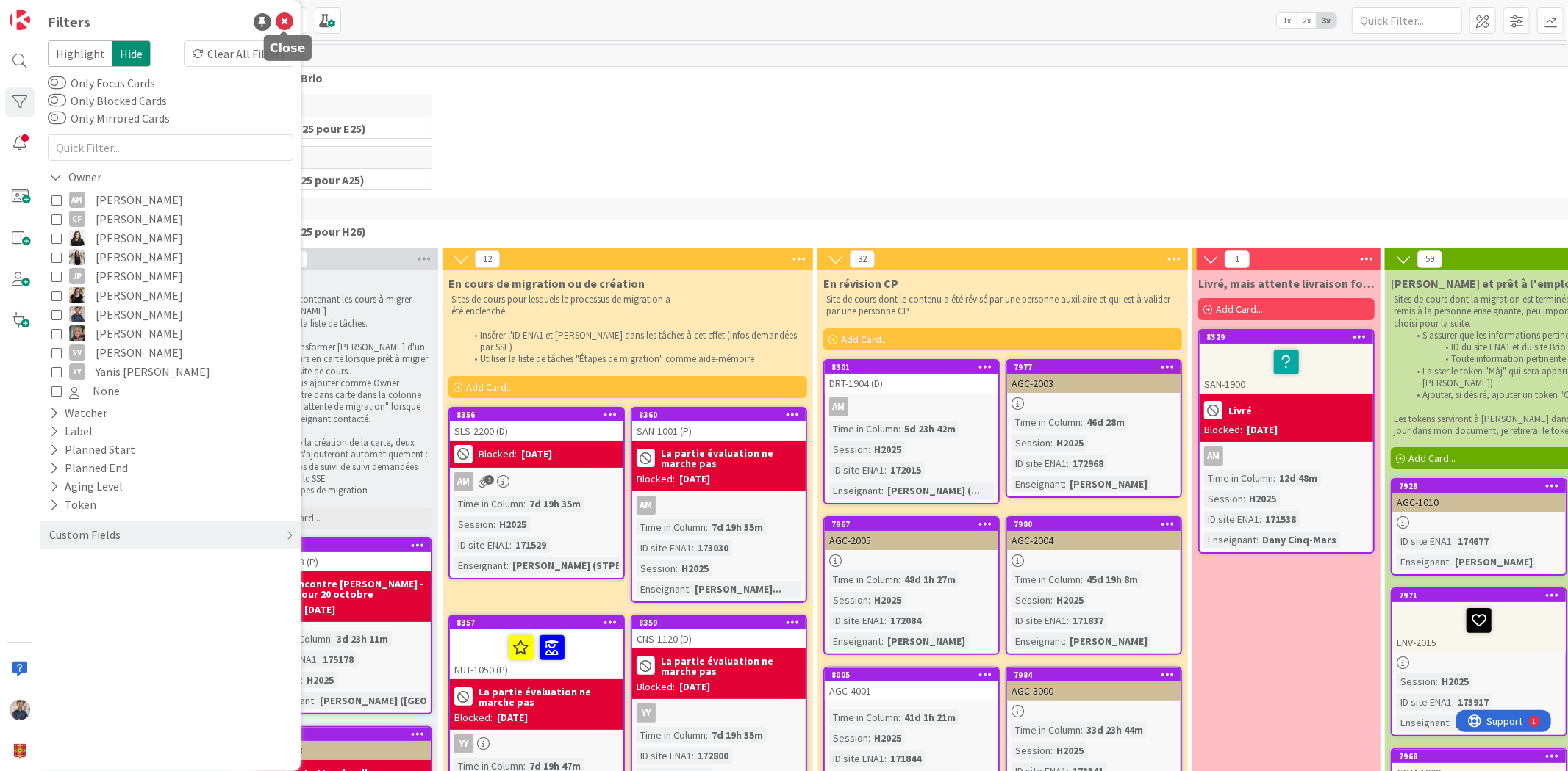
click at [288, 20] on icon at bounding box center [285, 22] width 18 height 18
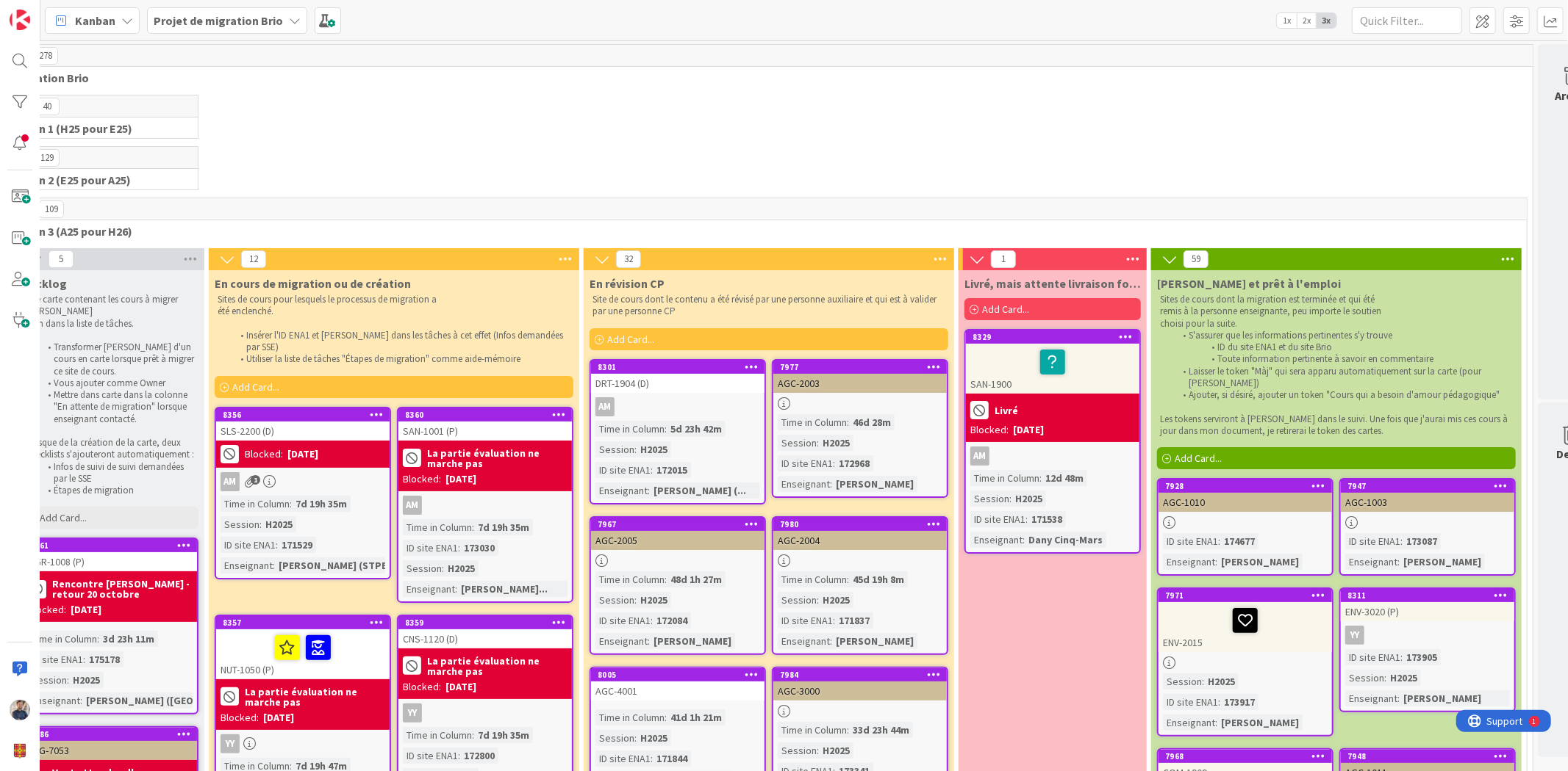
scroll to position [0, 221]
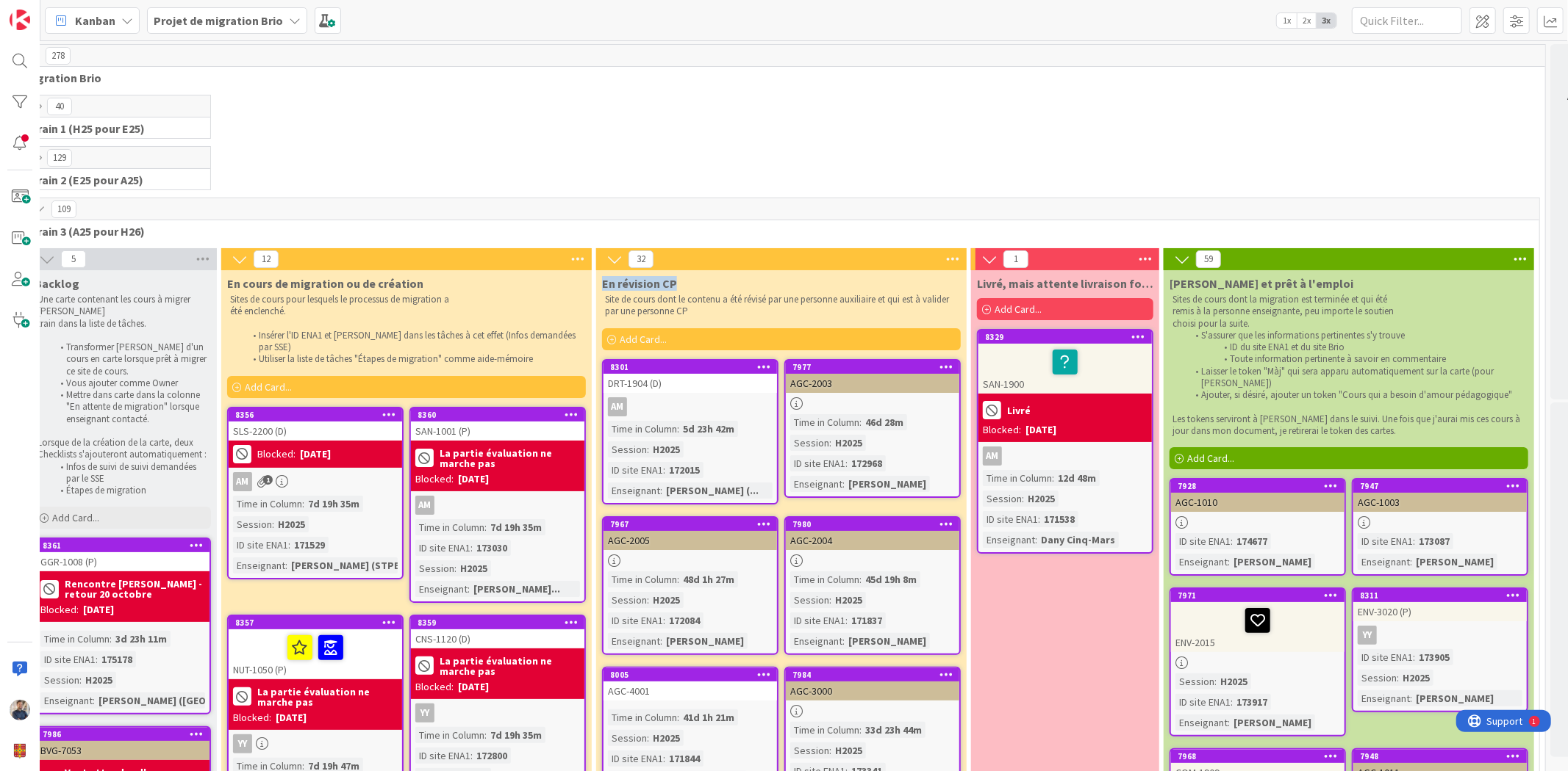
drag, startPoint x: 602, startPoint y: 283, endPoint x: 683, endPoint y: 282, distance: 81.0
click at [683, 282] on div "En révision CP" at bounding box center [781, 283] width 359 height 15
